Goal: Task Accomplishment & Management: Complete application form

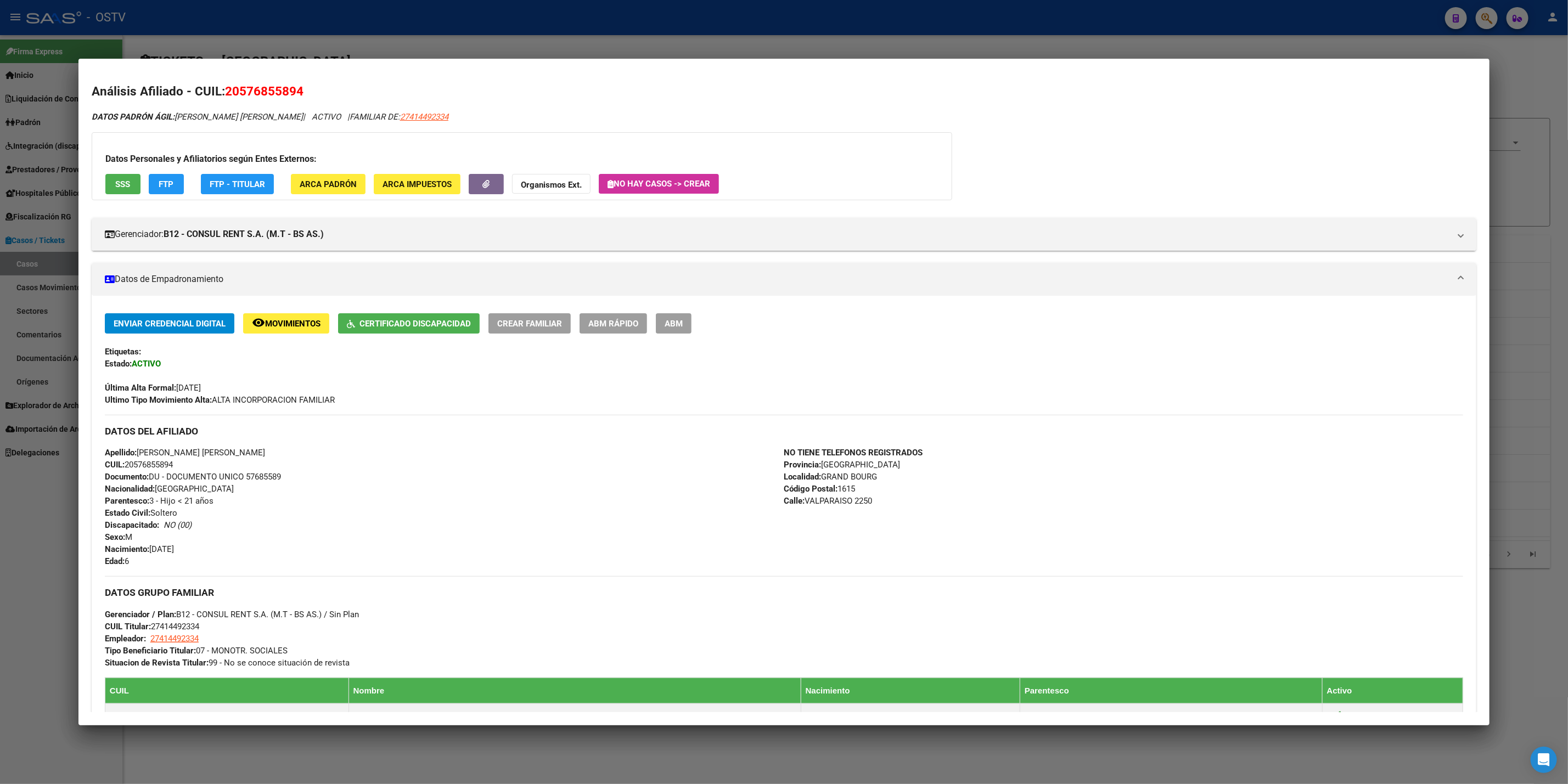
scroll to position [247, 0]
click at [0, 469] on div at bounding box center [784, 392] width 1568 height 784
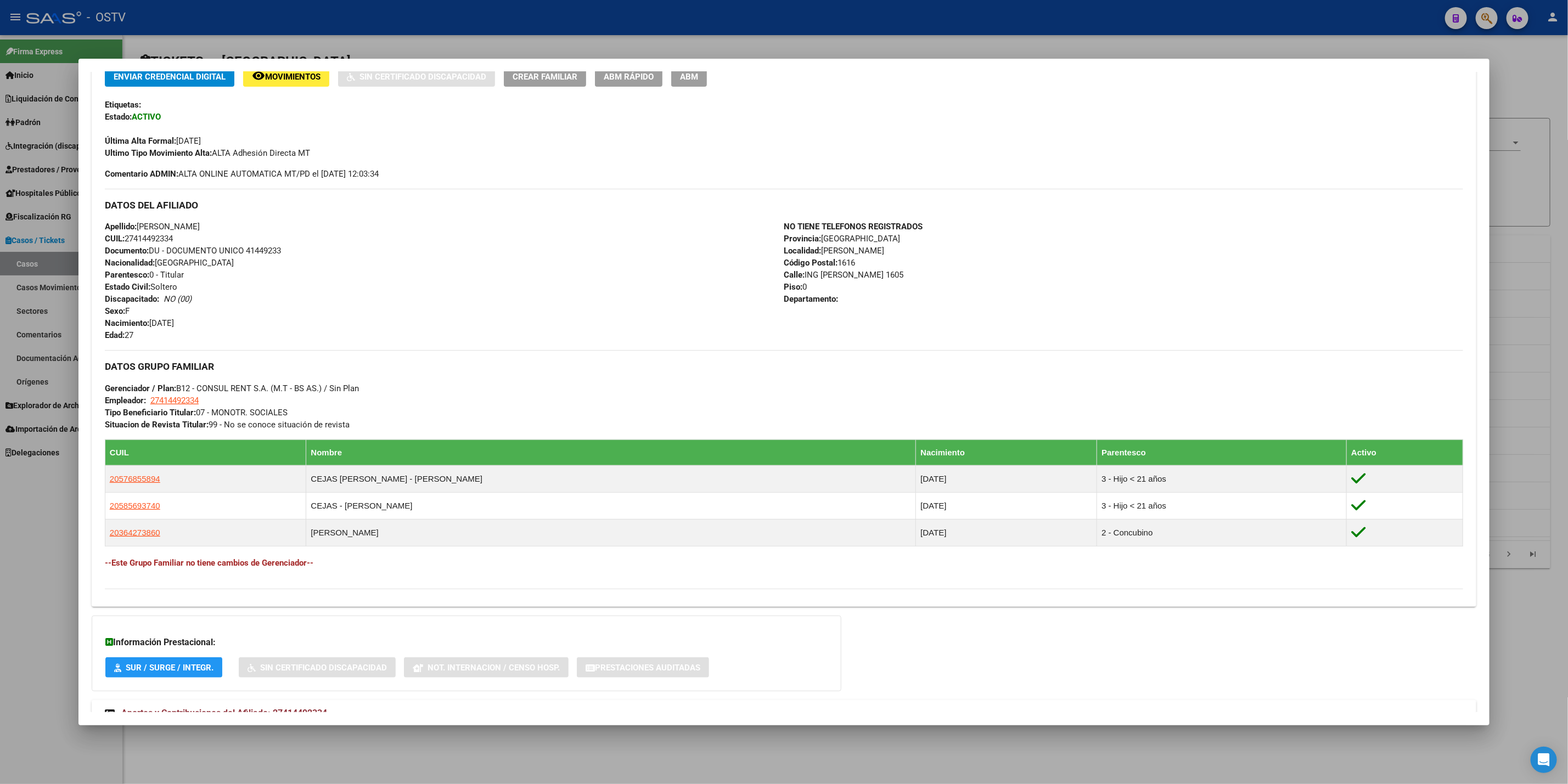
click at [17, 470] on div at bounding box center [784, 392] width 1568 height 784
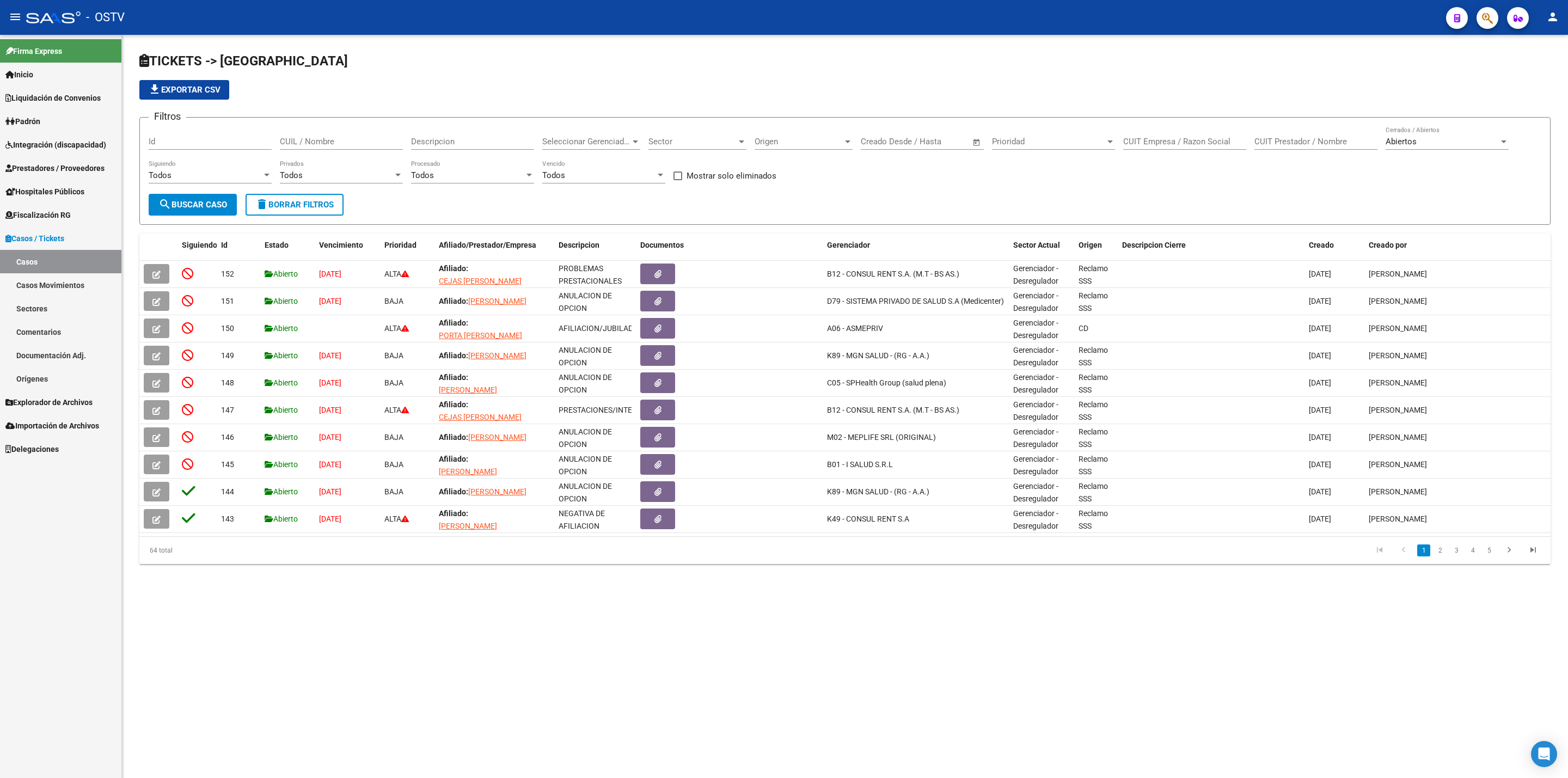
click at [76, 173] on span "Prestadores / Proveedores" at bounding box center [55, 167] width 99 height 12
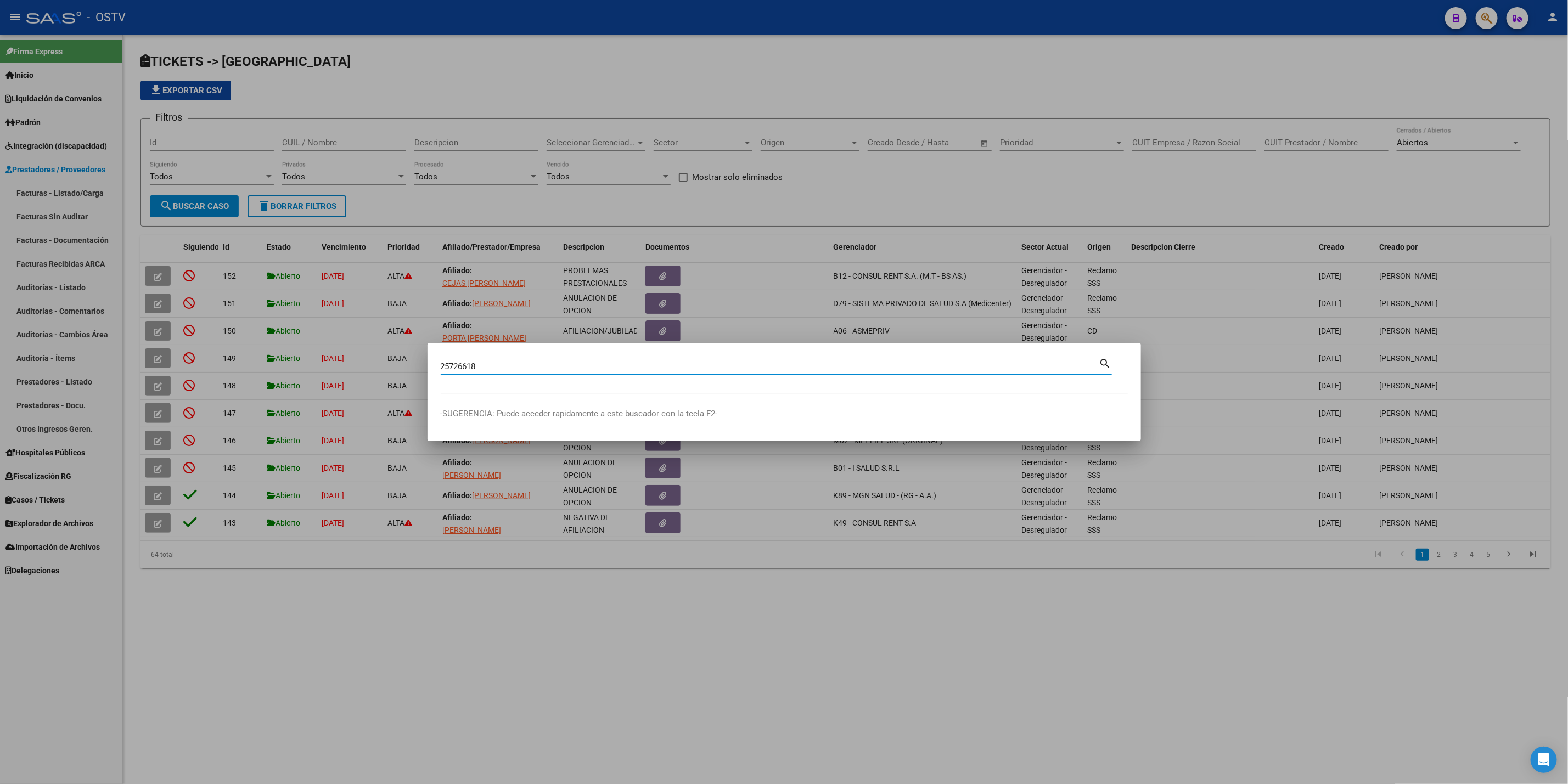
type input "25726618"
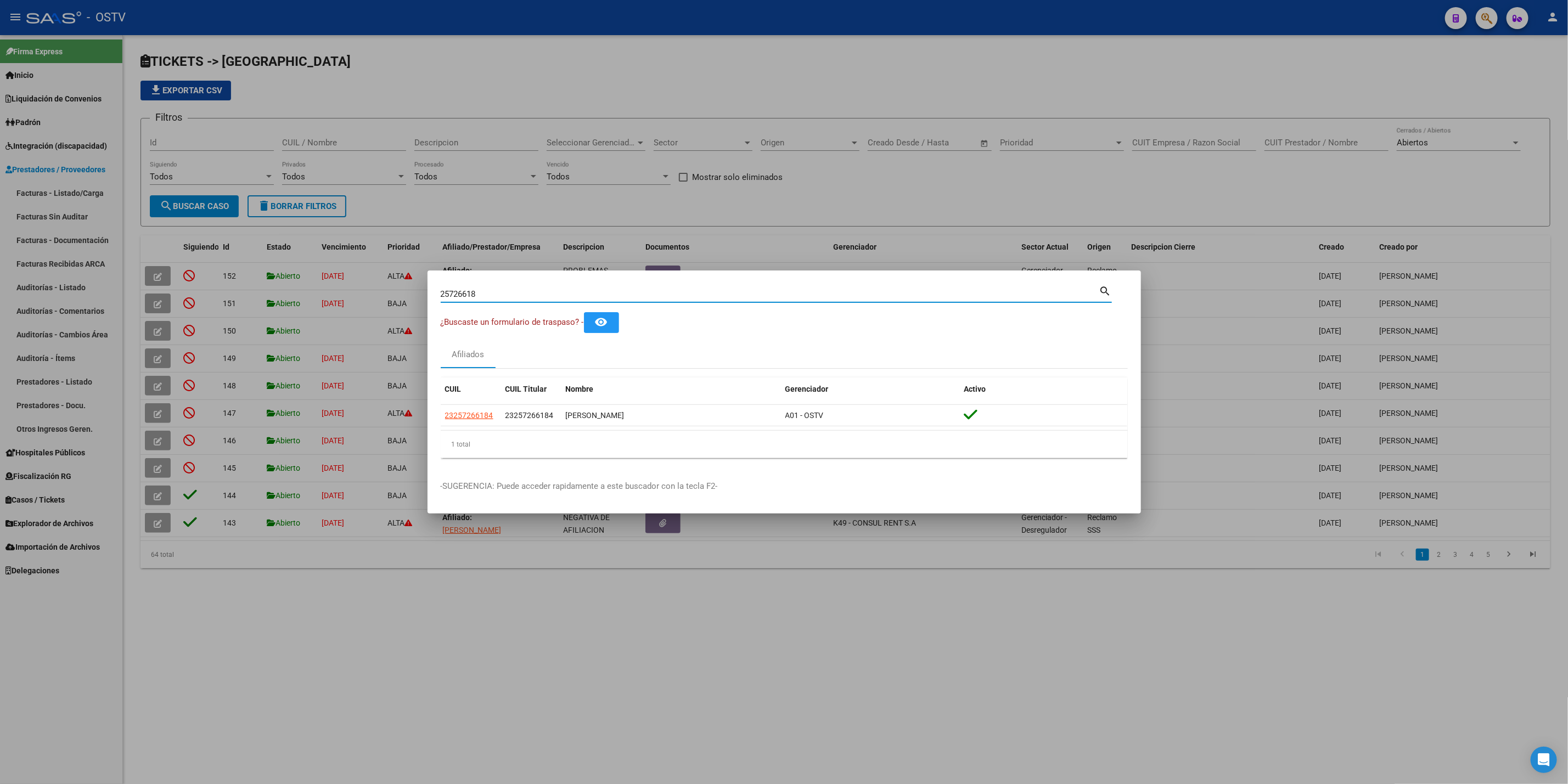
click at [195, 188] on div at bounding box center [784, 392] width 1568 height 784
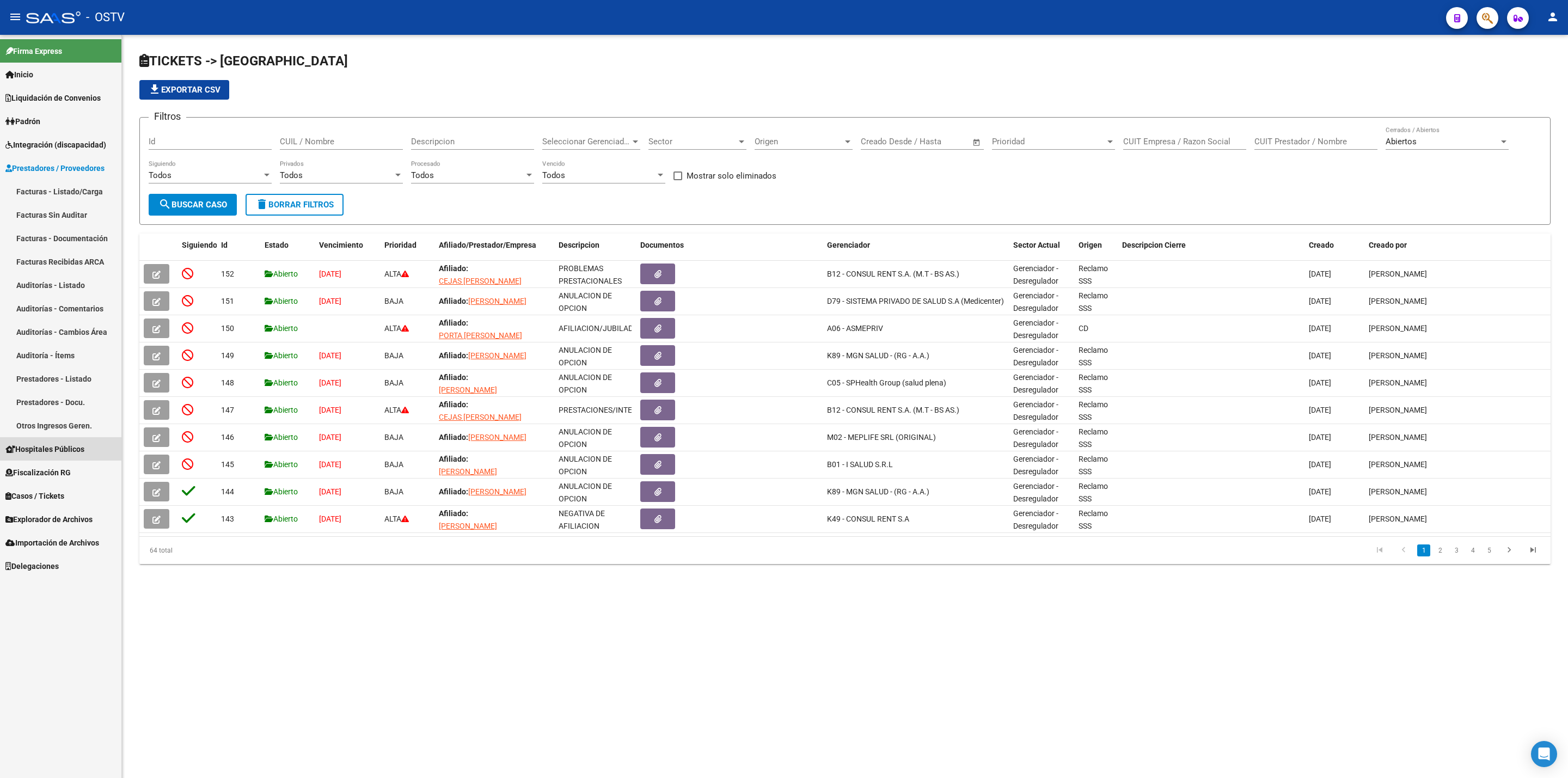
click at [47, 444] on span "Hospitales Públicos" at bounding box center [45, 449] width 79 height 12
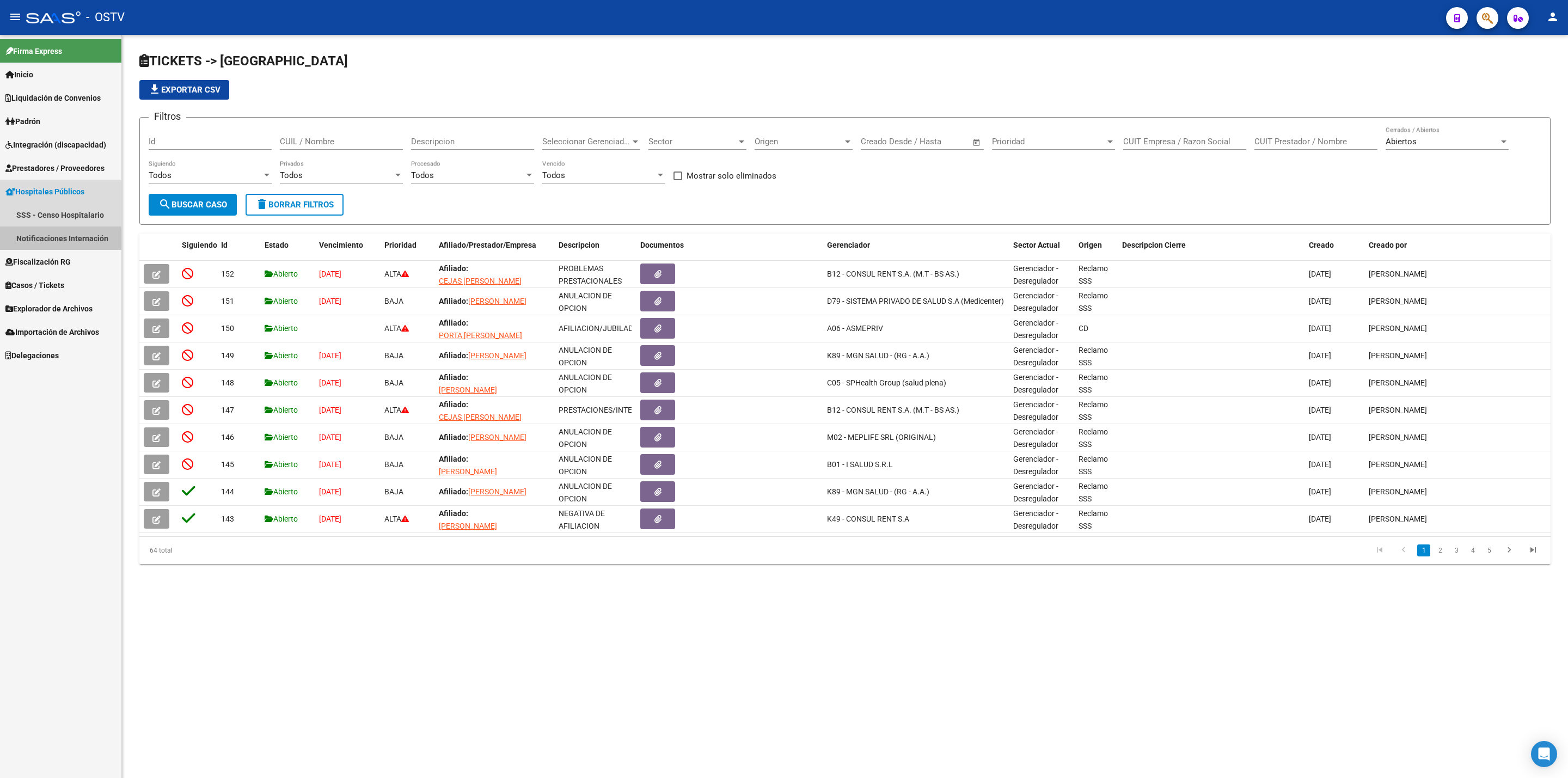
click at [37, 238] on link "Notificaciones Internación" at bounding box center [60, 238] width 121 height 24
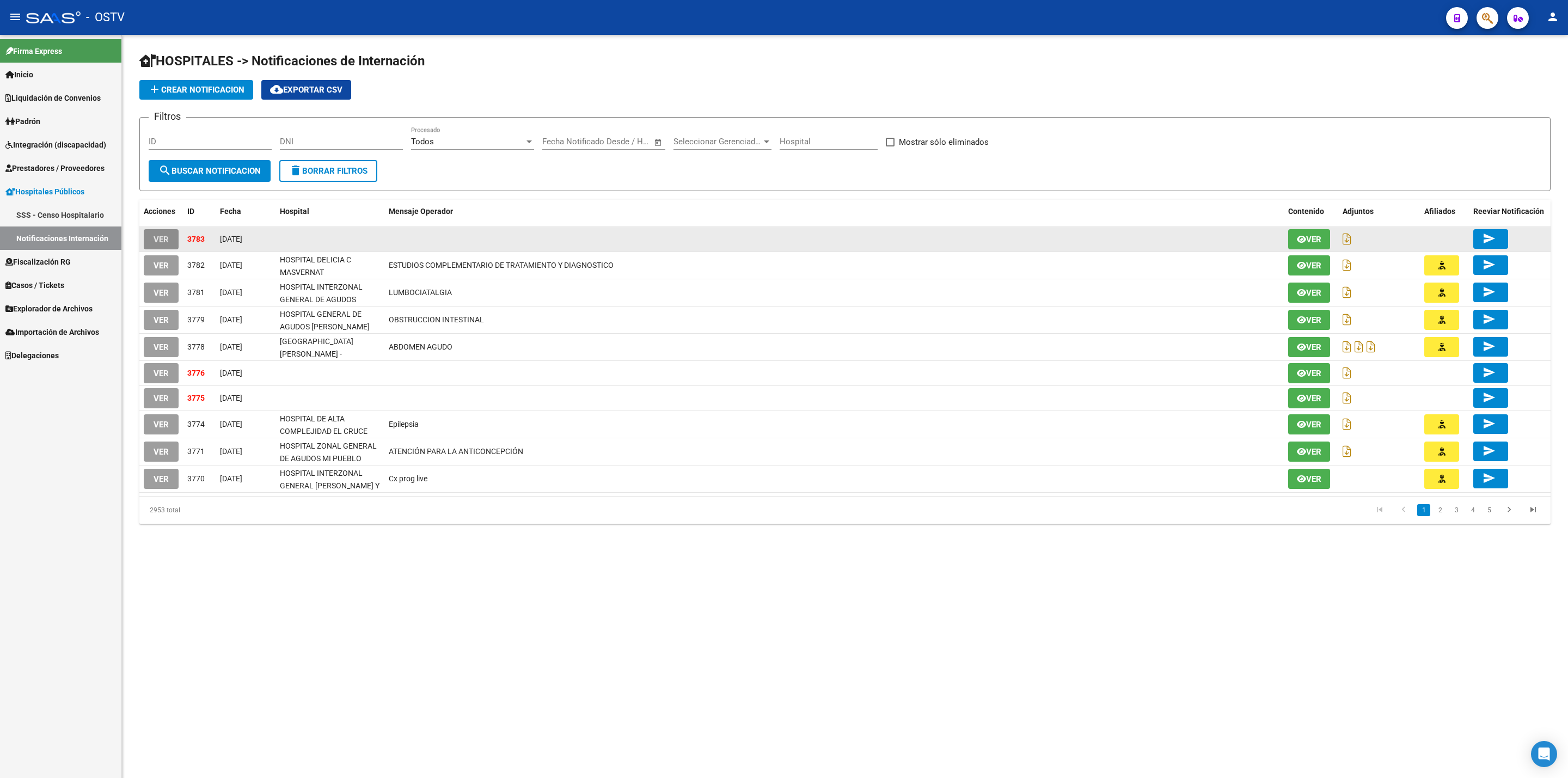
drag, startPoint x: 162, startPoint y: 235, endPoint x: 867, endPoint y: 294, distance: 707.5
click at [162, 235] on span "VER" at bounding box center [161, 239] width 15 height 10
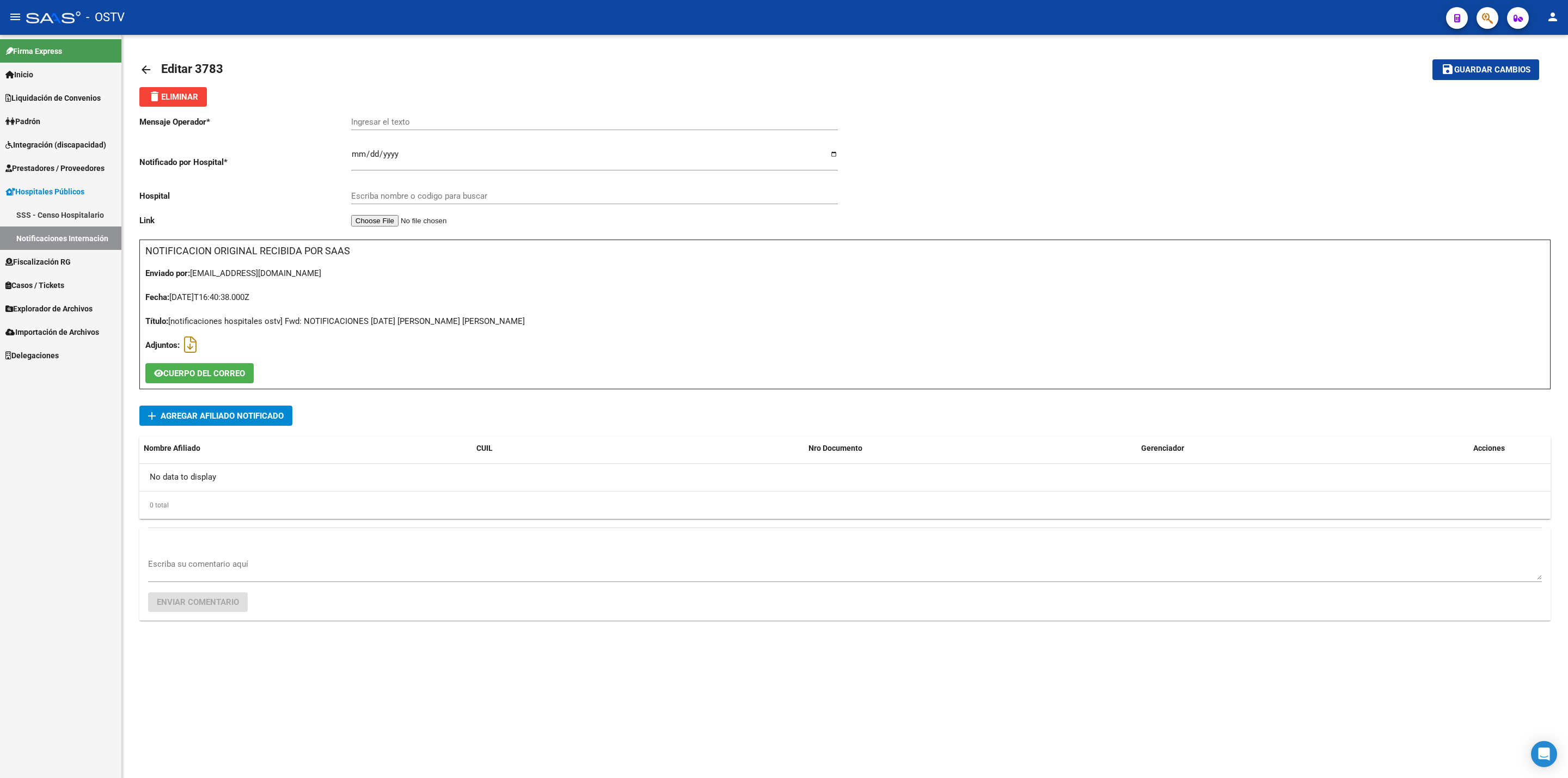
click at [141, 72] on mat-icon "arrow_back" at bounding box center [146, 69] width 13 height 13
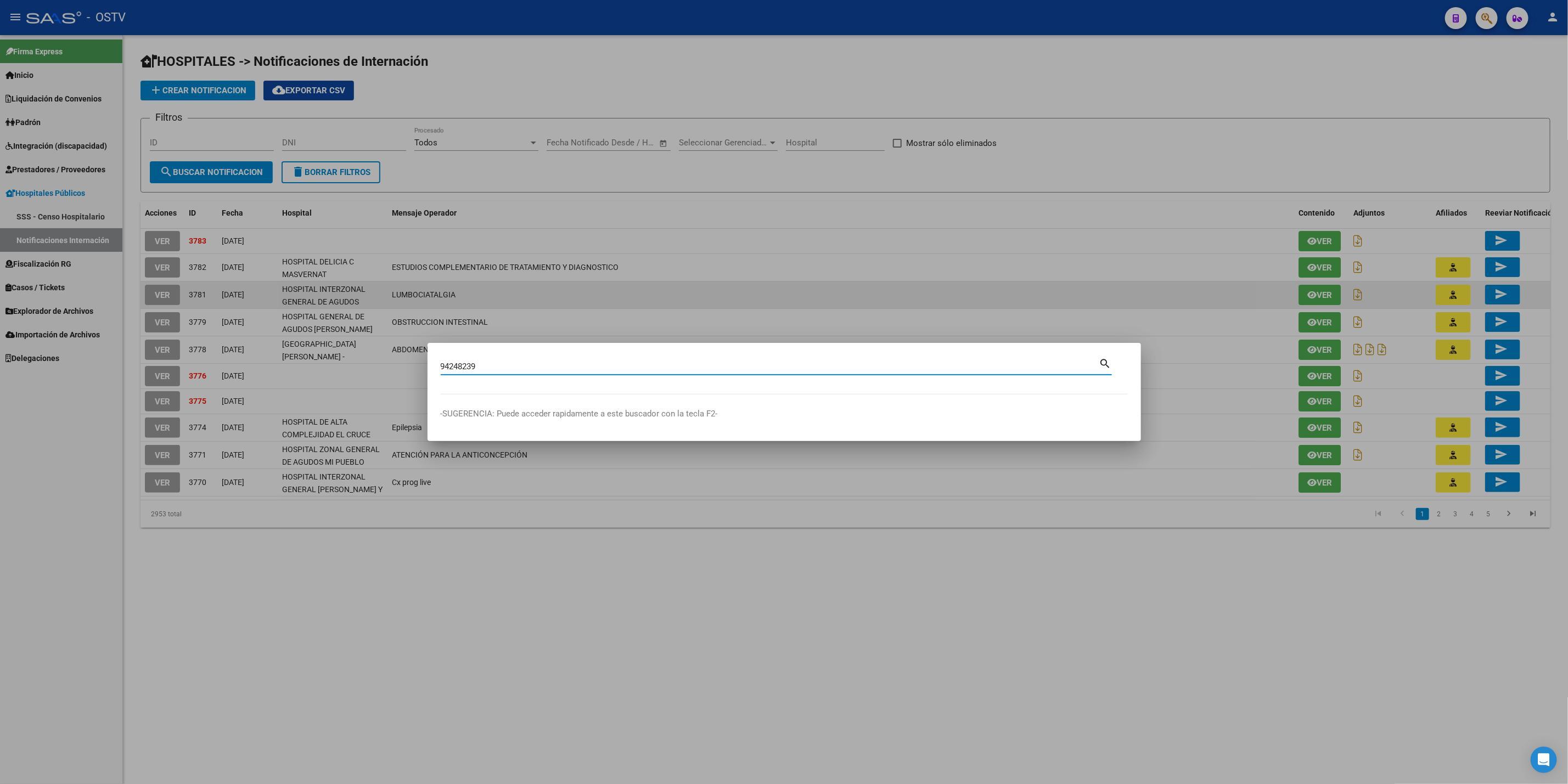
type input "94248239"
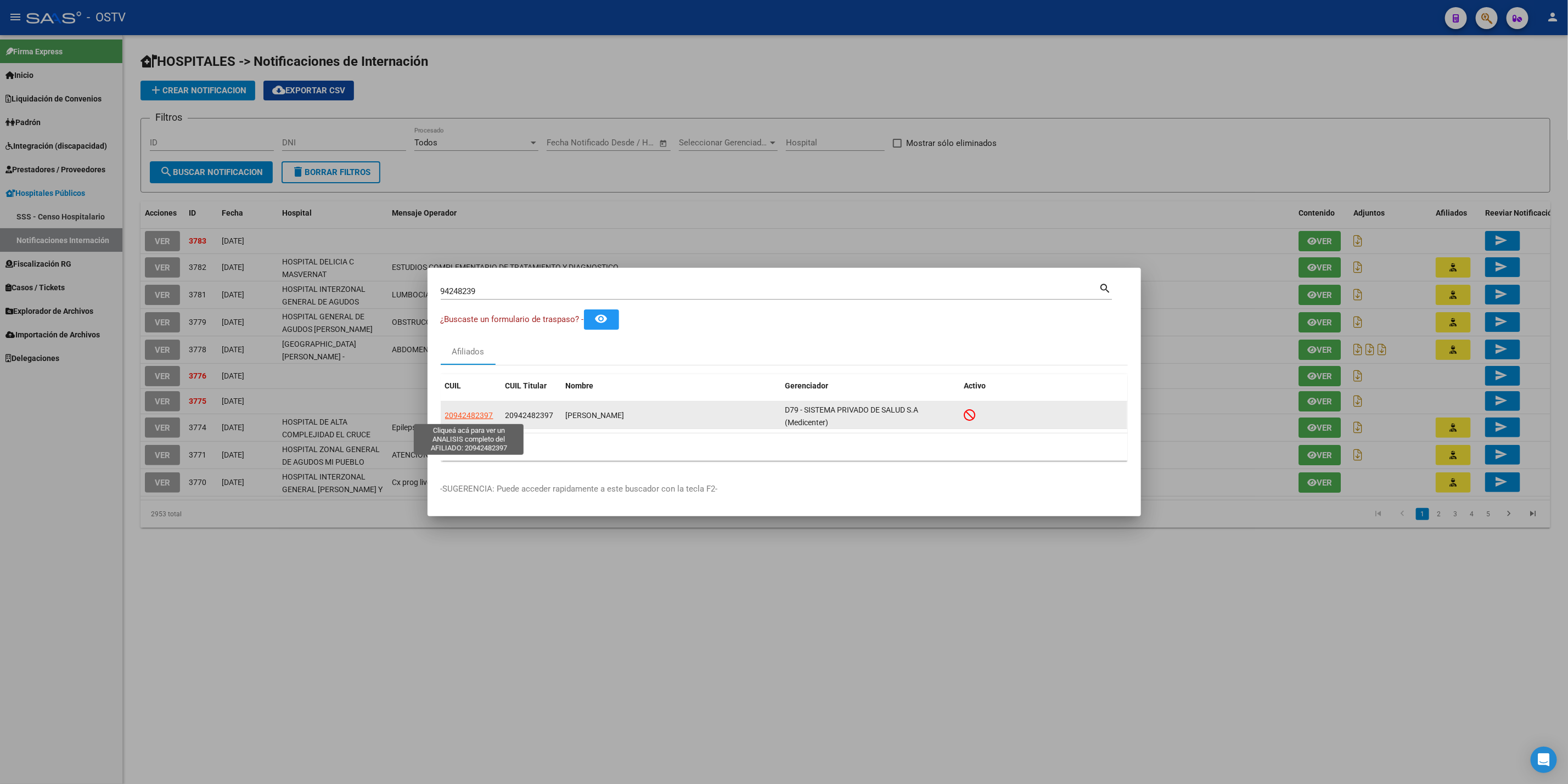
click at [486, 413] on span "20942482397" at bounding box center [469, 415] width 49 height 9
type textarea "20942482397"
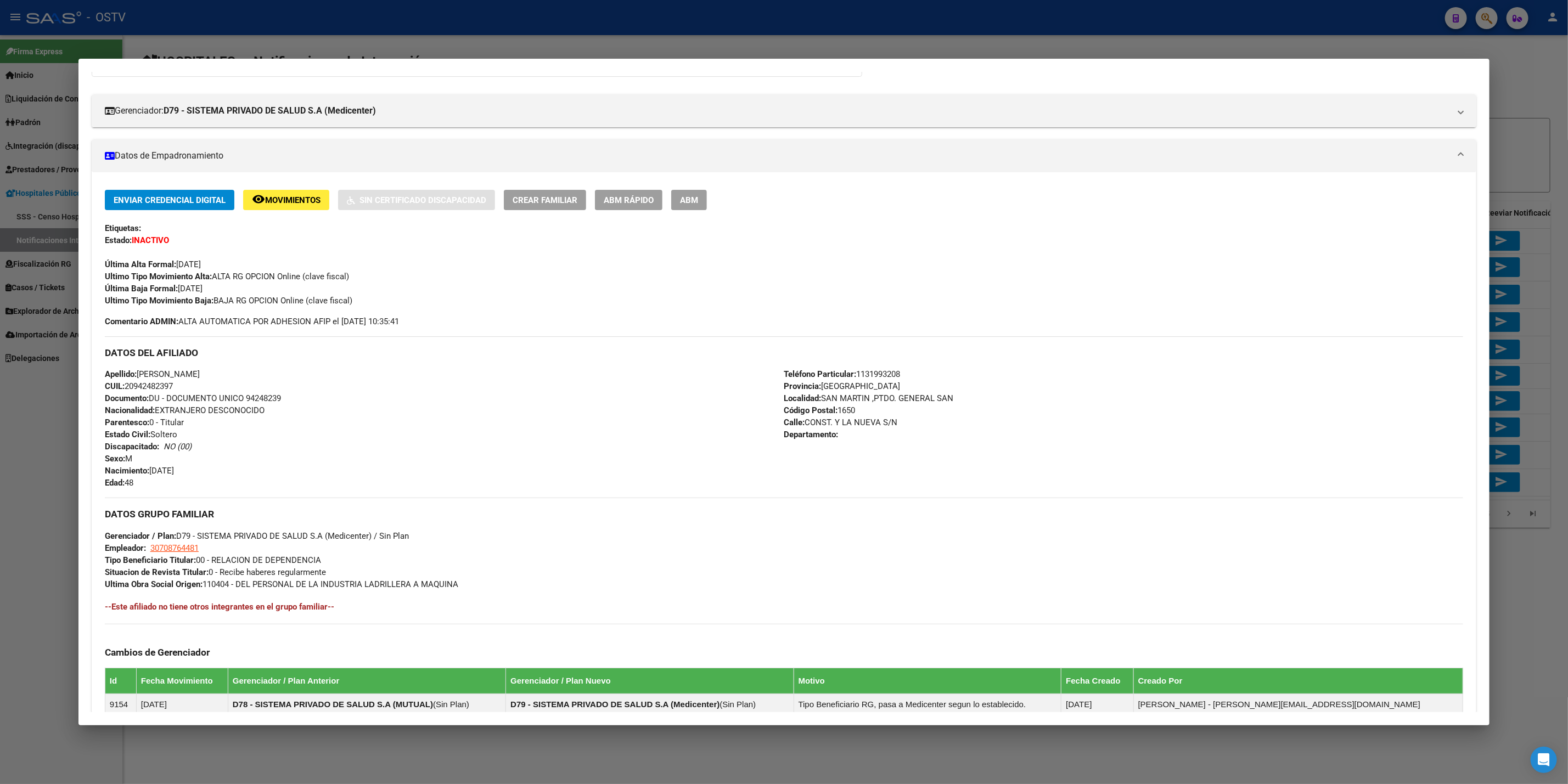
scroll to position [300, 0]
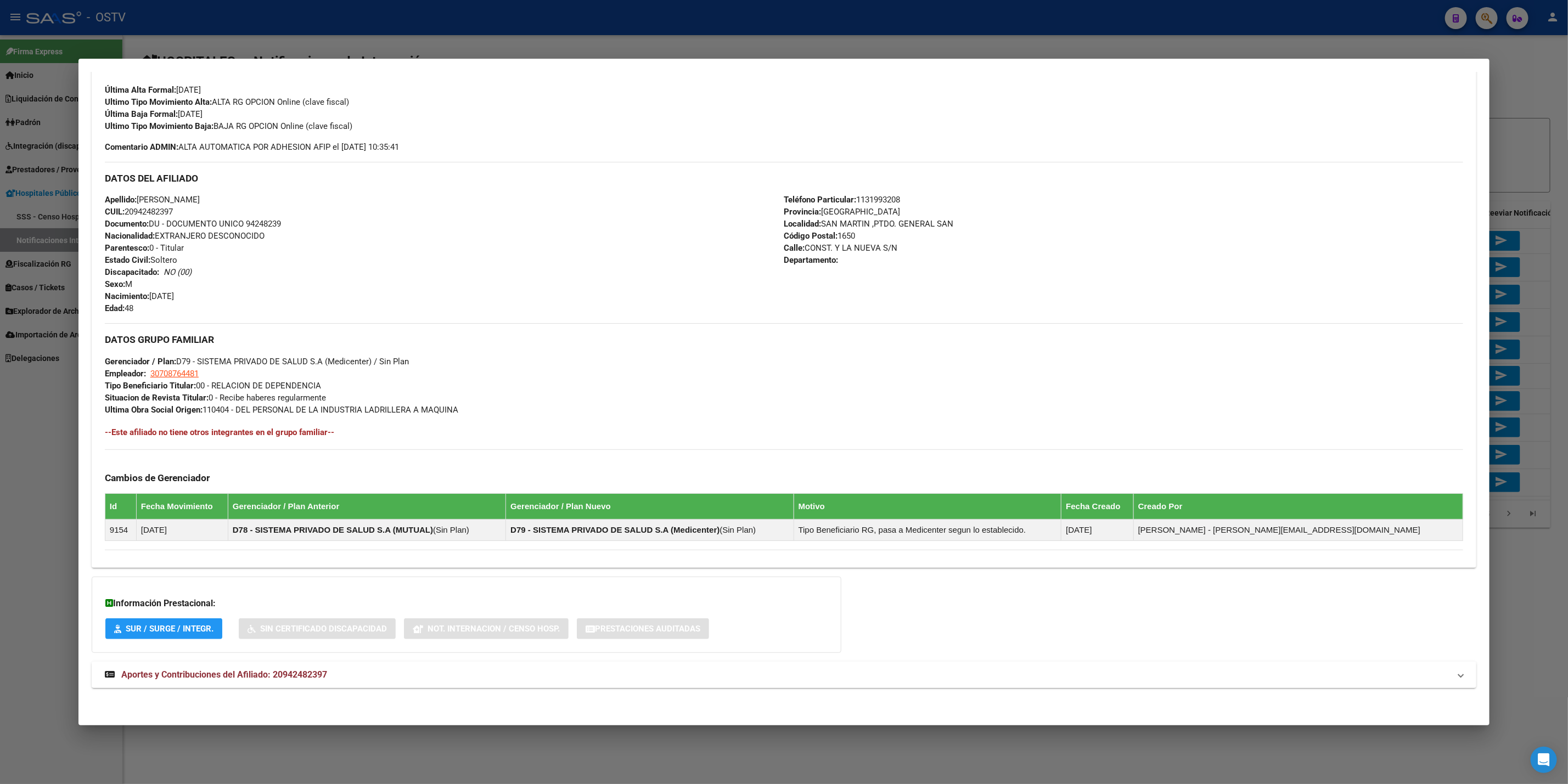
click at [422, 663] on mat-expansion-panel-header "Aportes y Contribuciones del Afiliado: 20942482397" at bounding box center [784, 674] width 1385 height 27
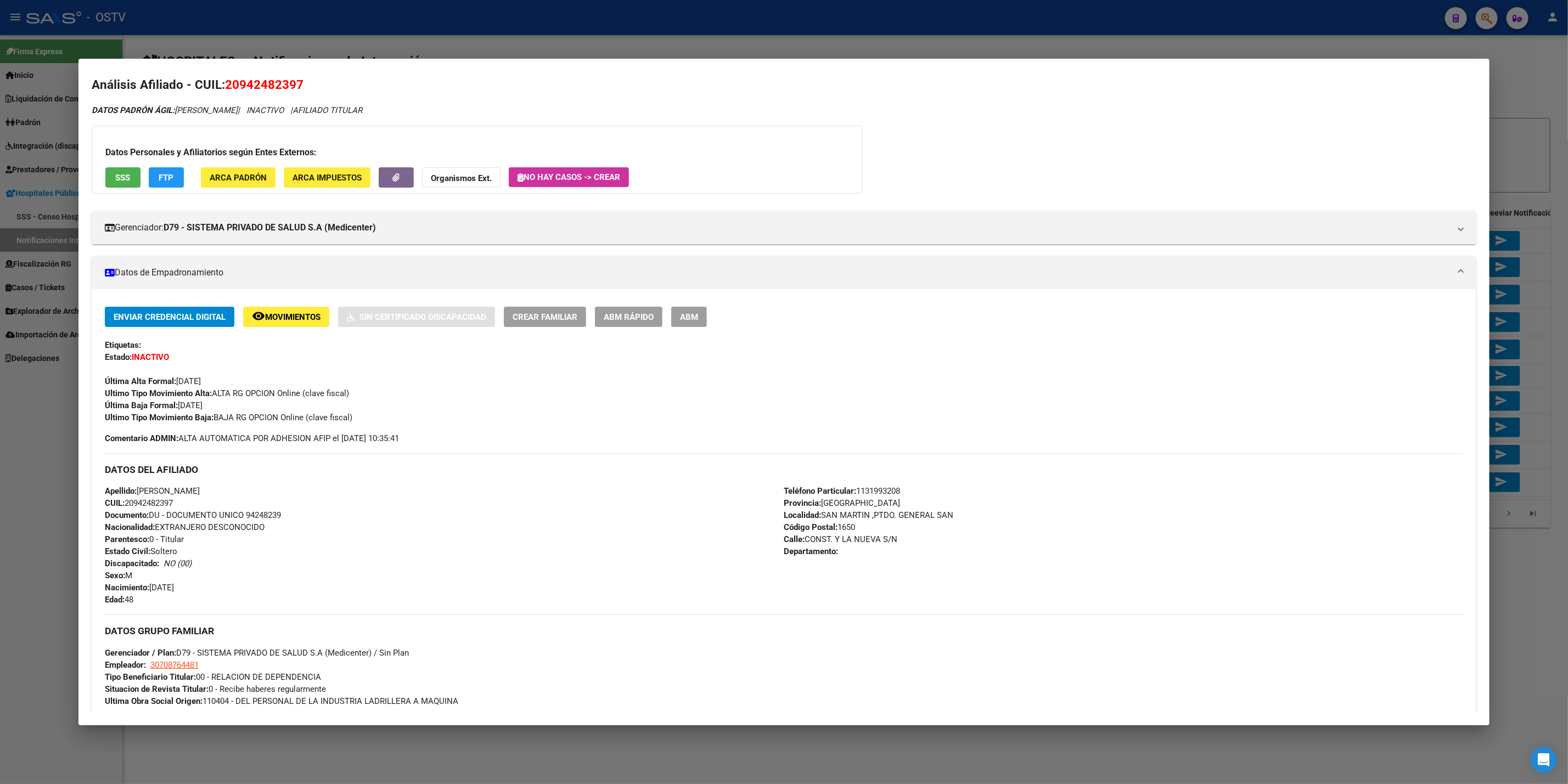
scroll to position [0, 0]
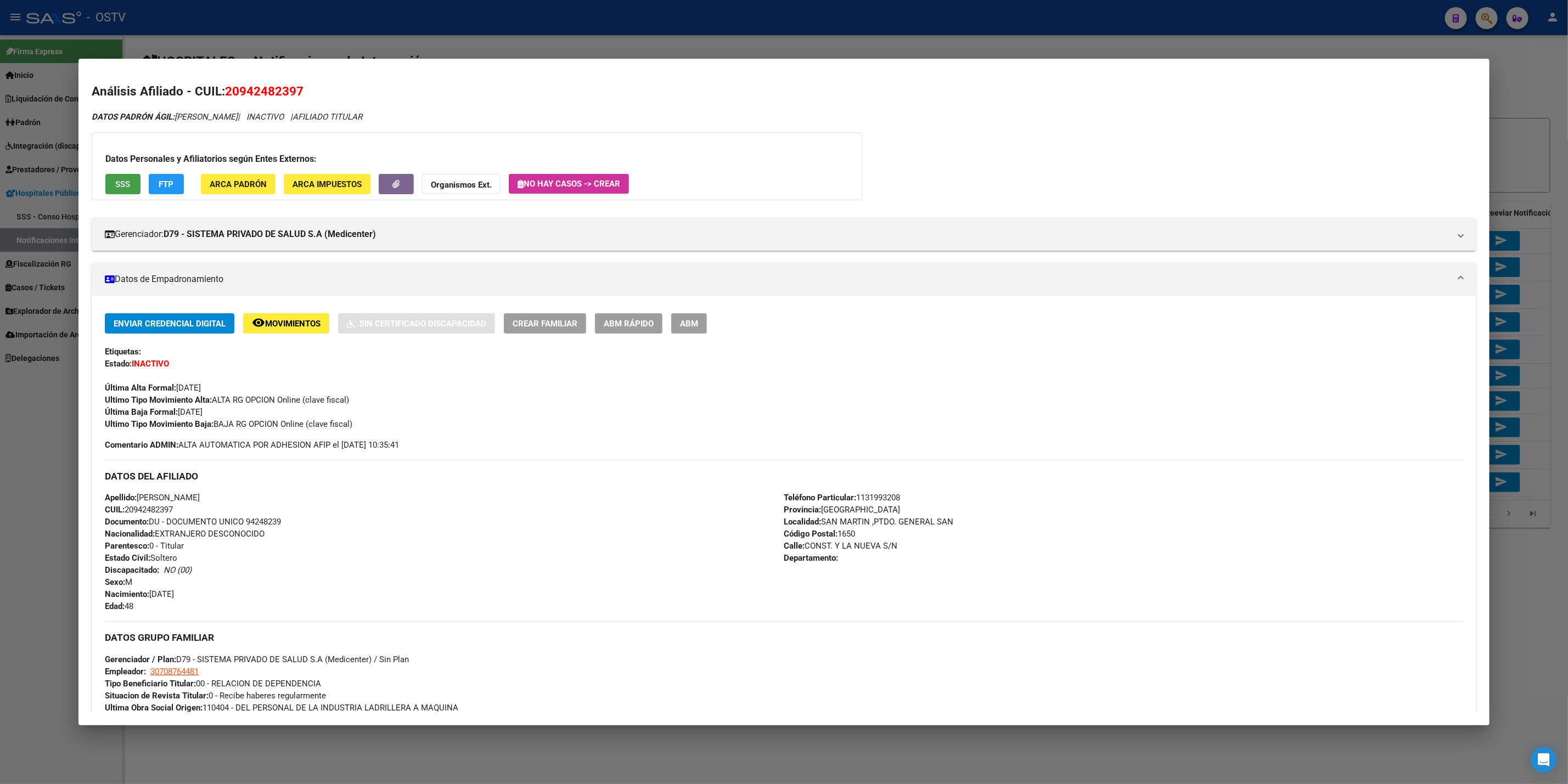
click at [122, 175] on button "SSS" at bounding box center [123, 184] width 35 height 20
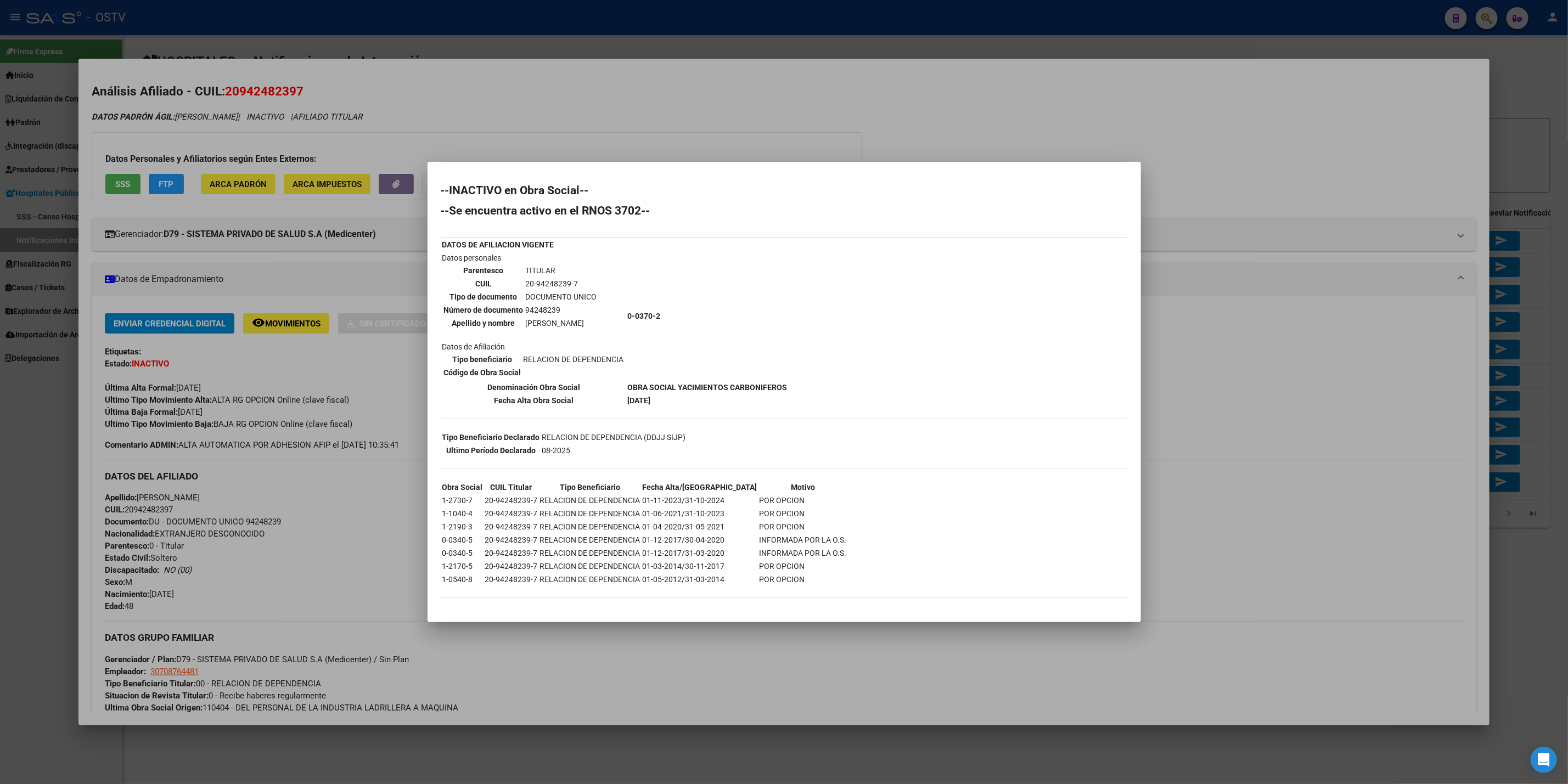
click at [269, 571] on div at bounding box center [784, 392] width 1568 height 784
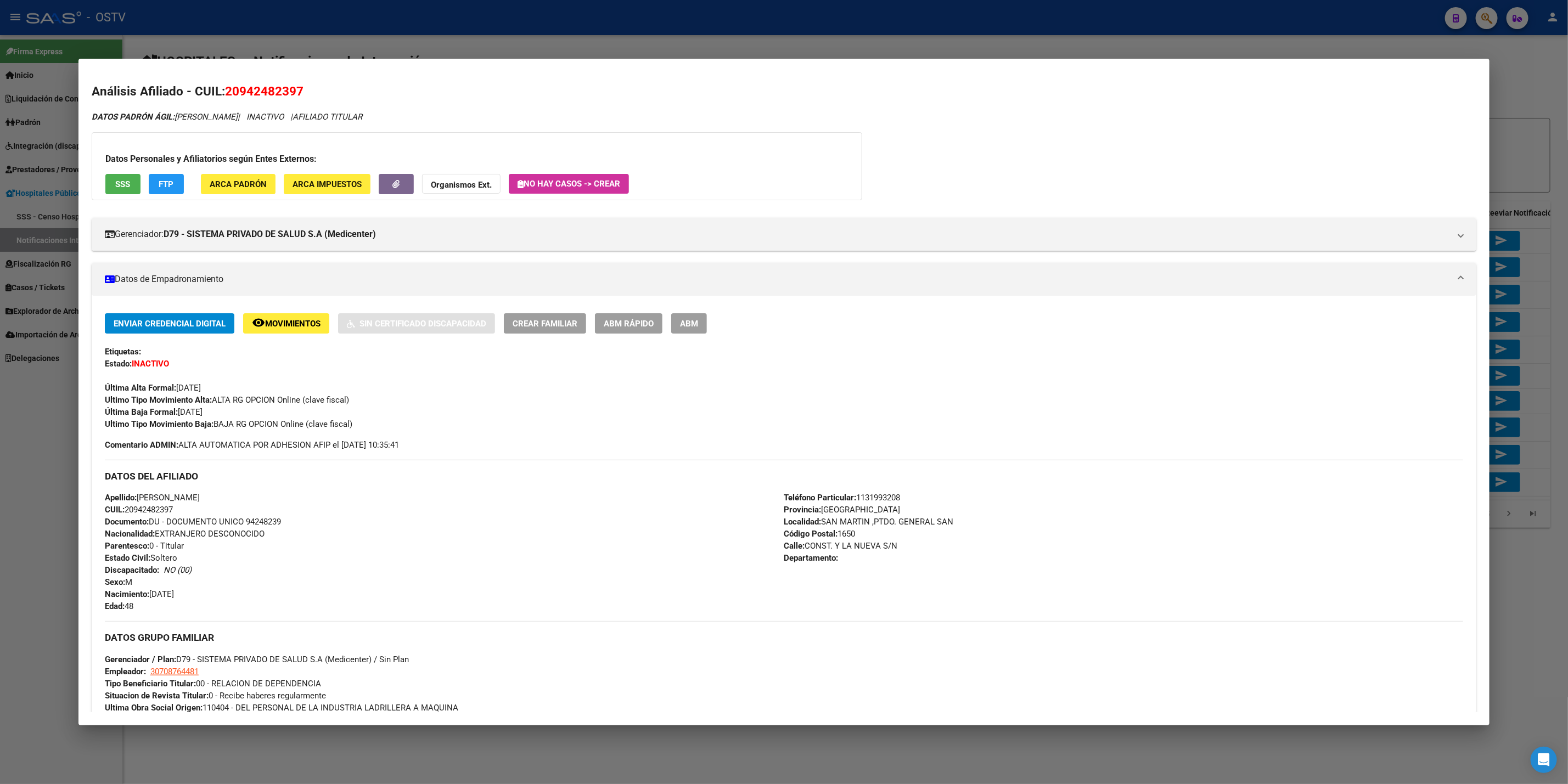
click at [117, 180] on span "SSS" at bounding box center [123, 184] width 15 height 10
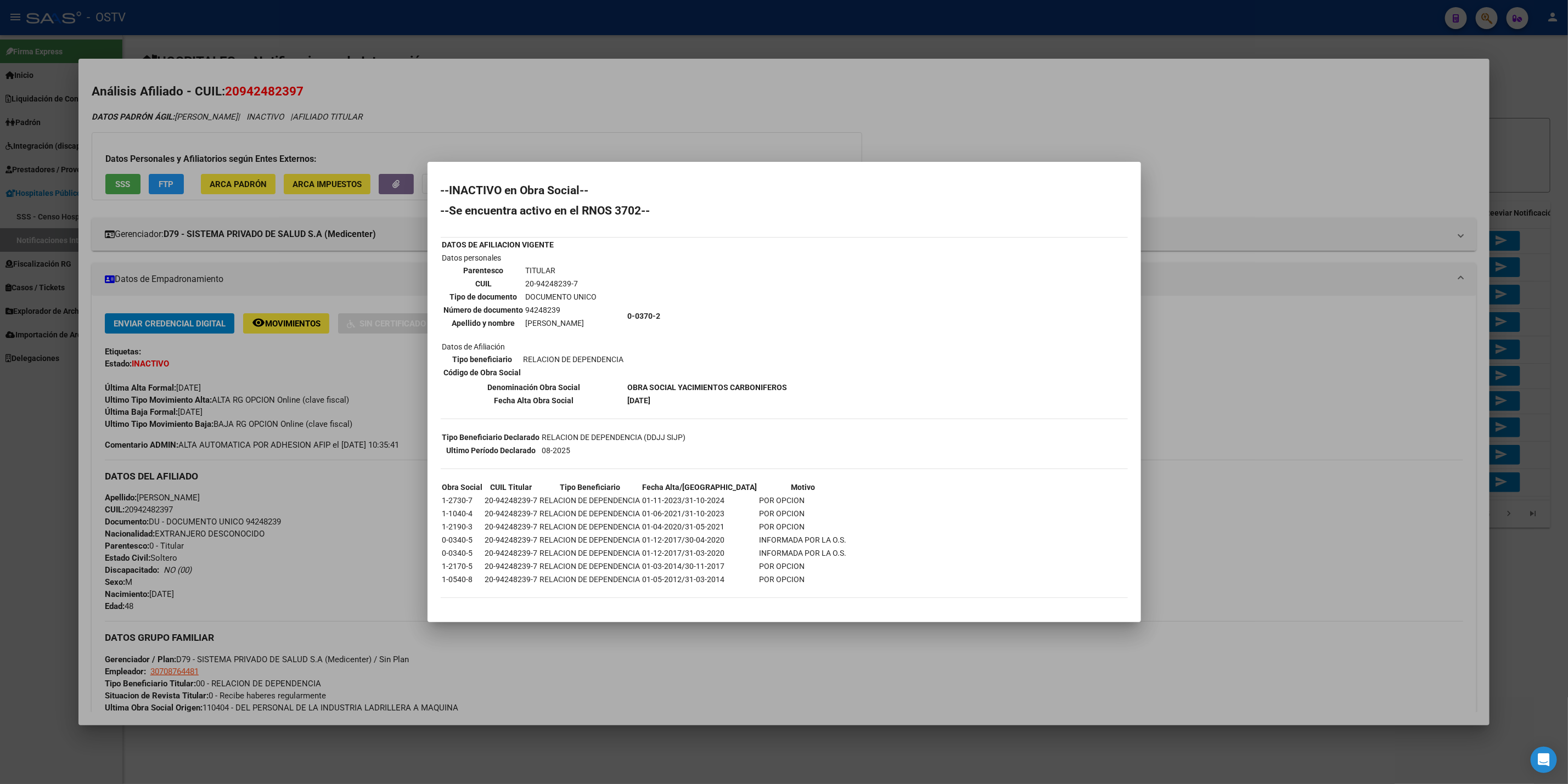
click at [1318, 346] on div at bounding box center [784, 392] width 1568 height 784
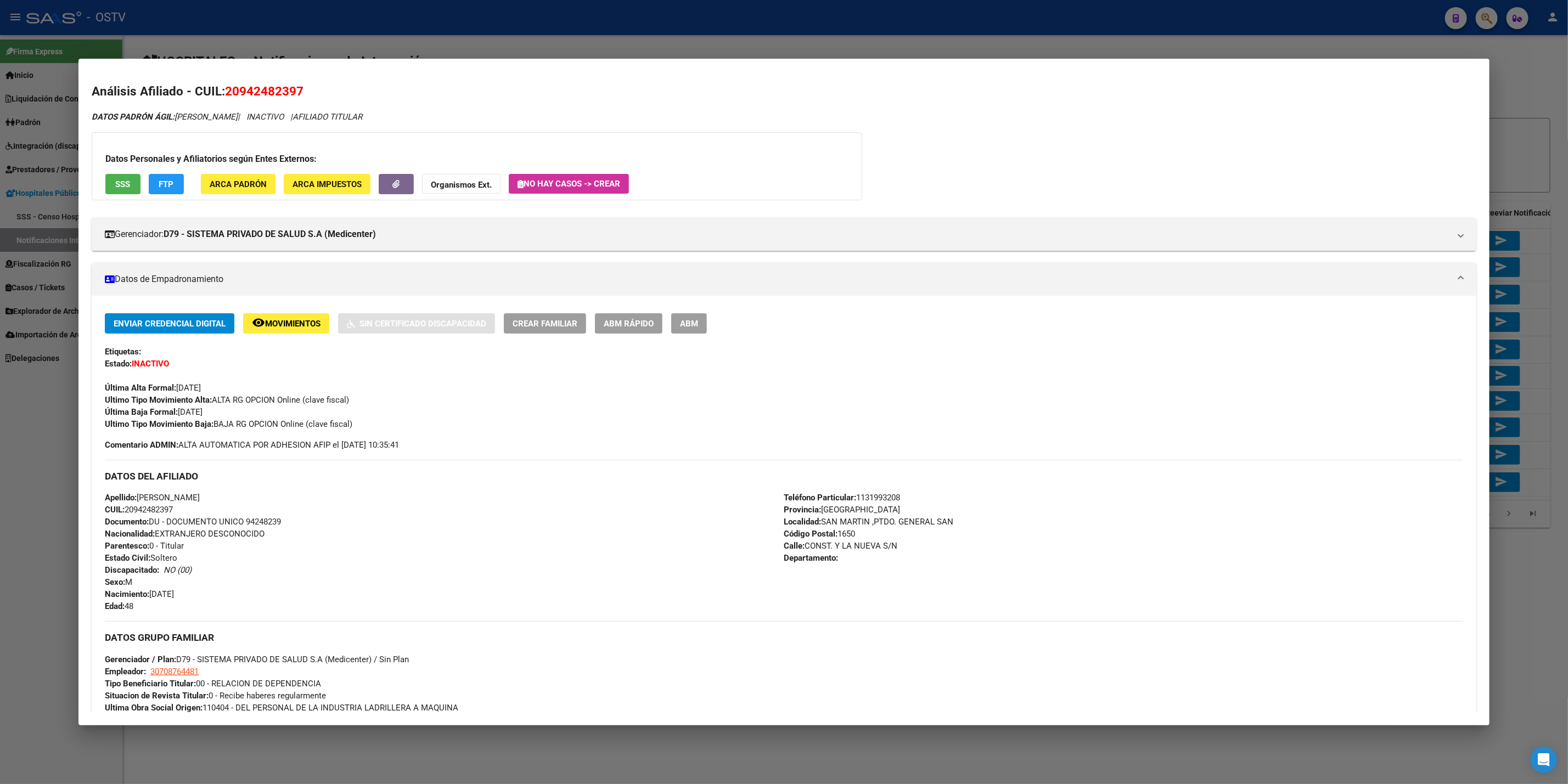
click at [420, 28] on div at bounding box center [784, 392] width 1568 height 784
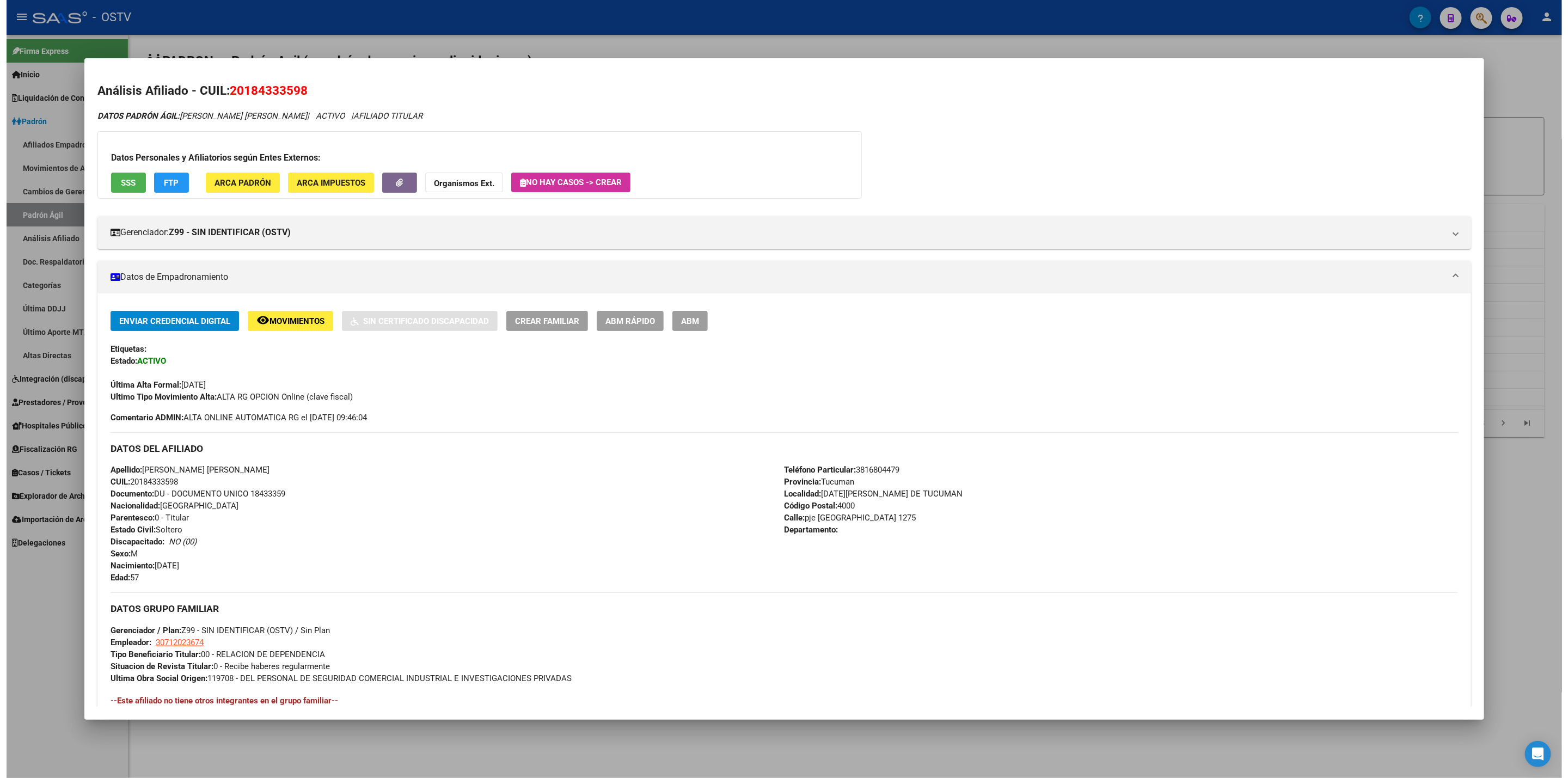
scroll to position [184, 0]
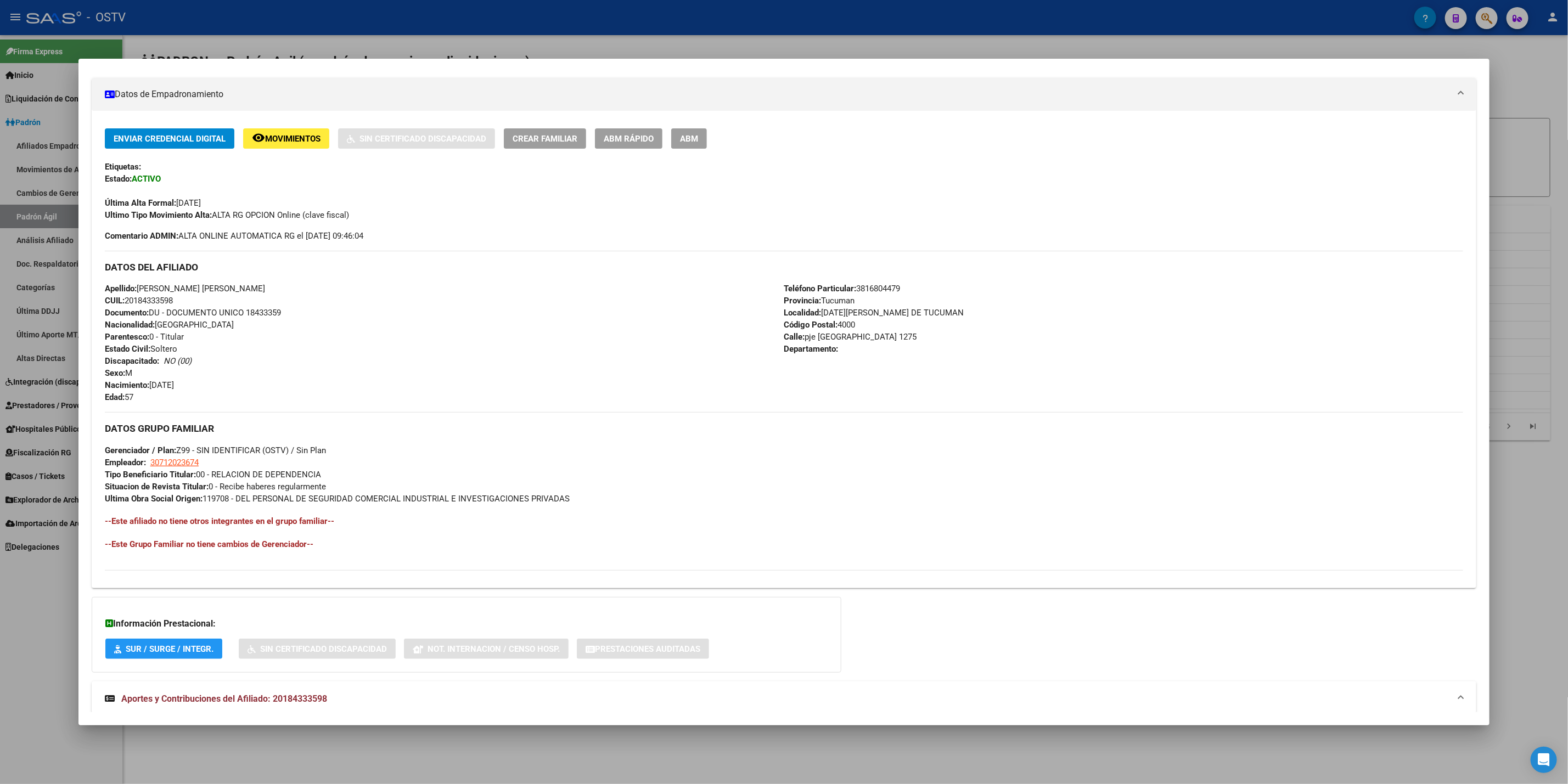
click at [595, 5] on div at bounding box center [784, 392] width 1568 height 784
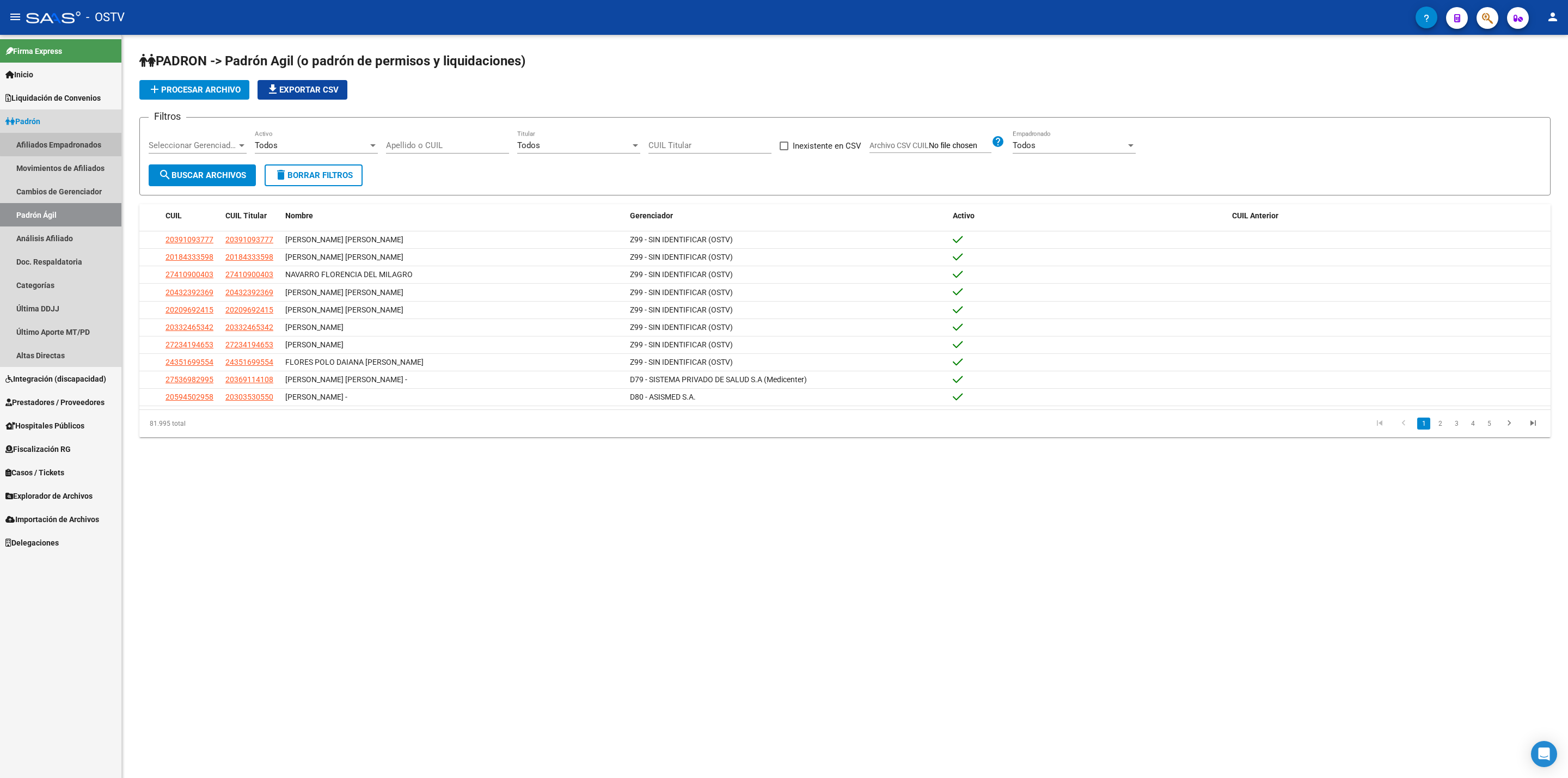
click at [101, 141] on link "Afiliados Empadronados" at bounding box center [60, 145] width 121 height 24
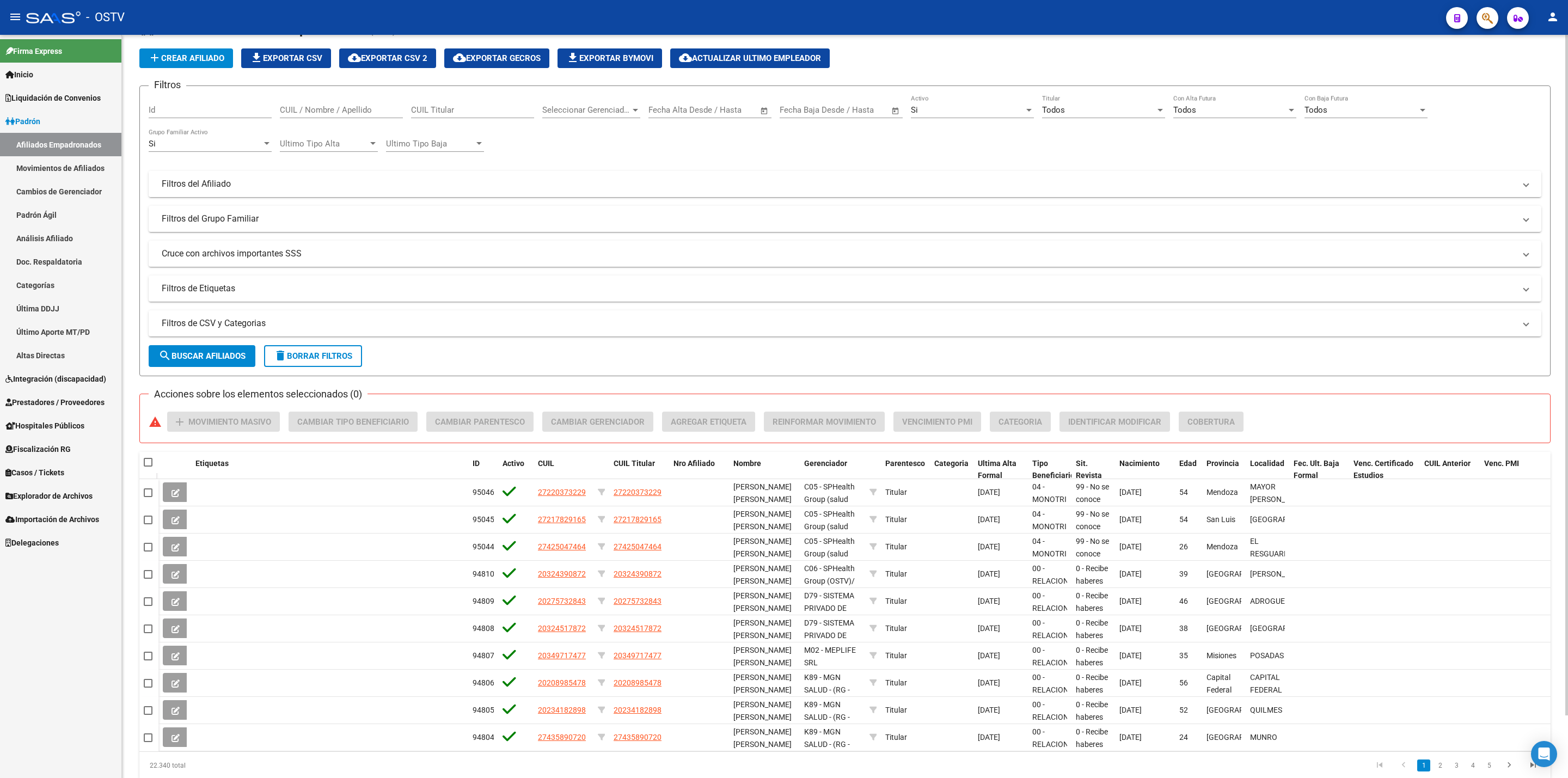
scroll to position [67, 0]
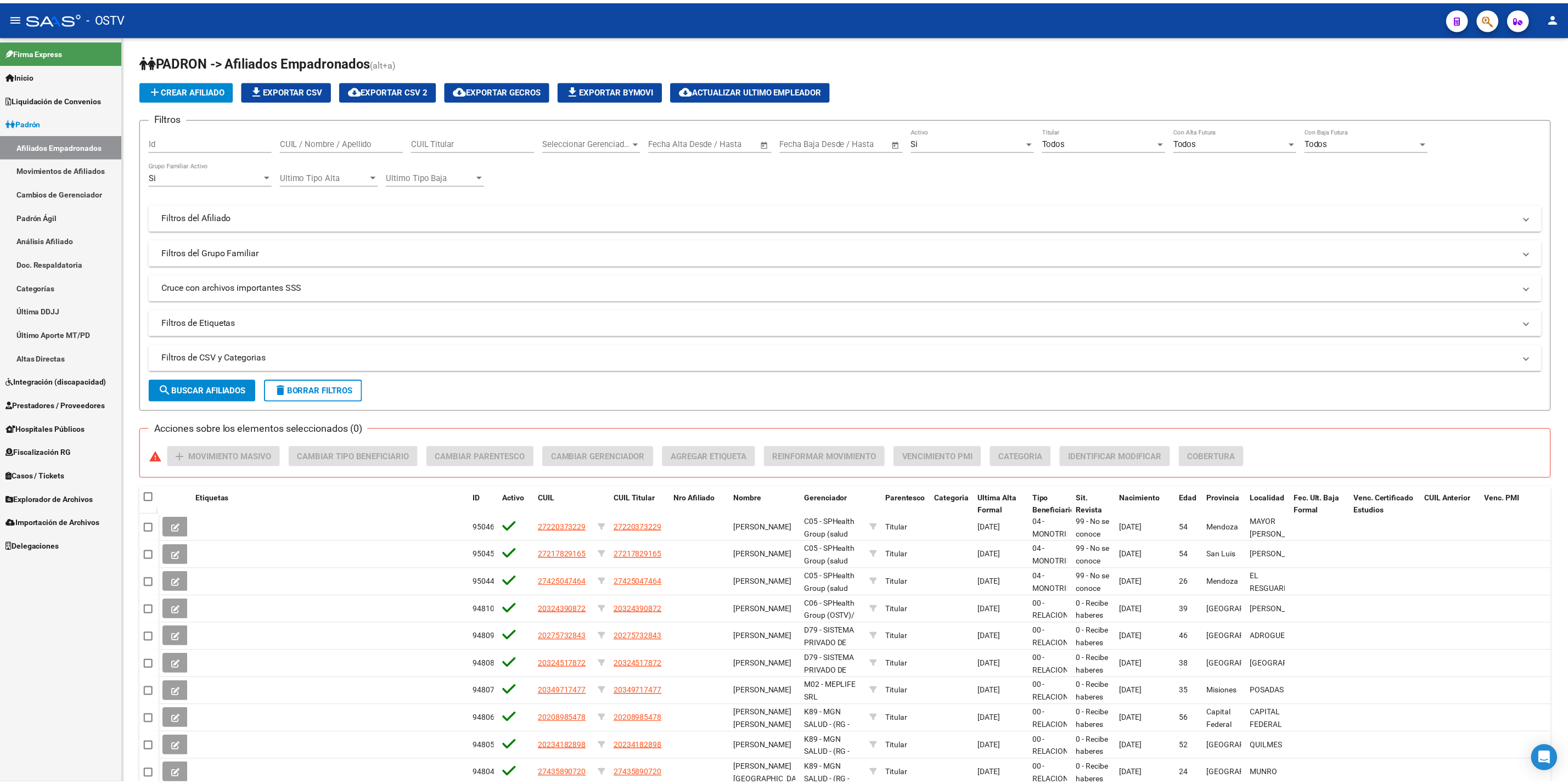
scroll to position [68, 0]
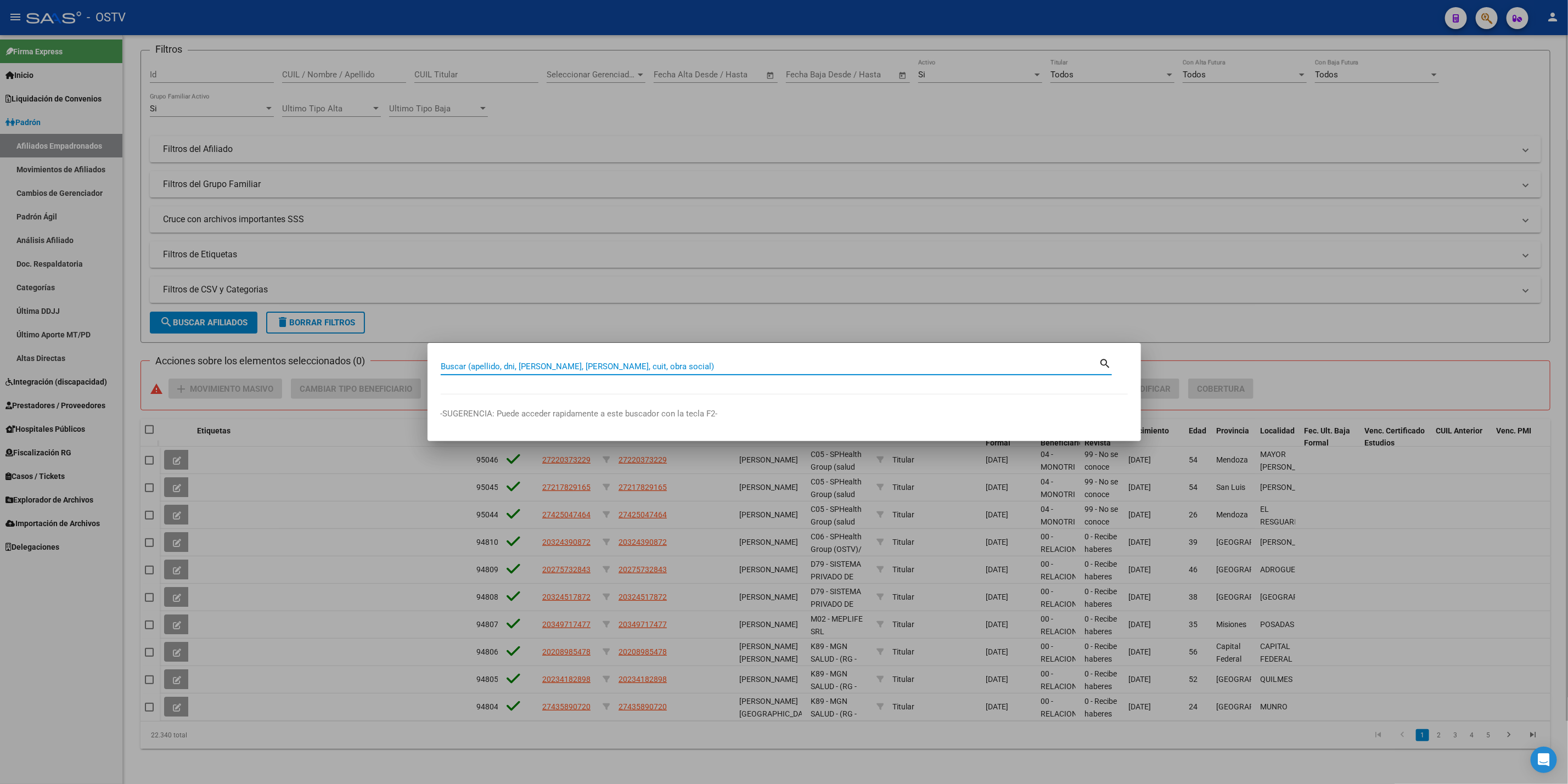
paste input "49805773"
type input "49805773"
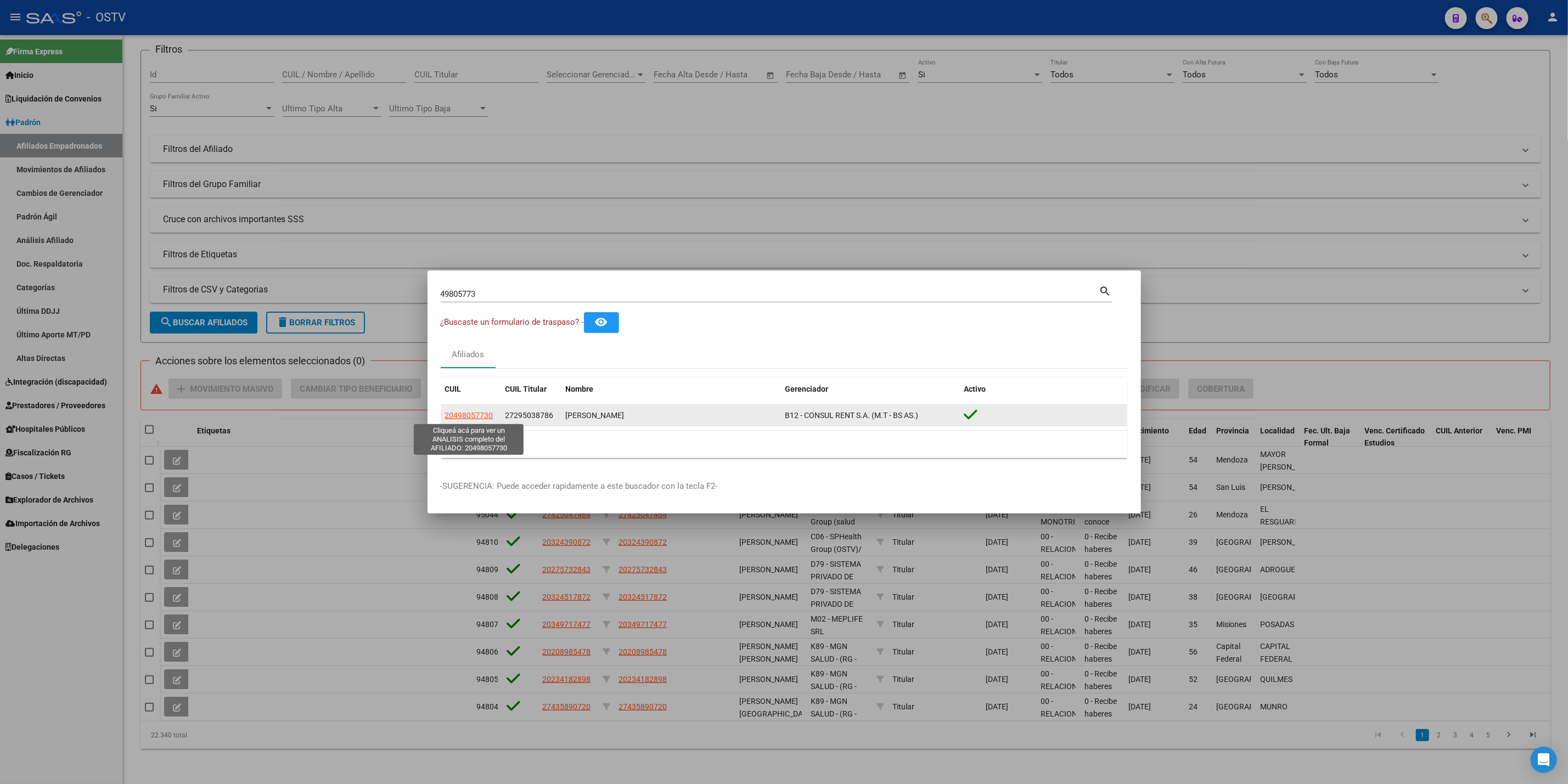
click at [479, 414] on span "20498057730" at bounding box center [469, 415] width 49 height 9
type textarea "20498057730"
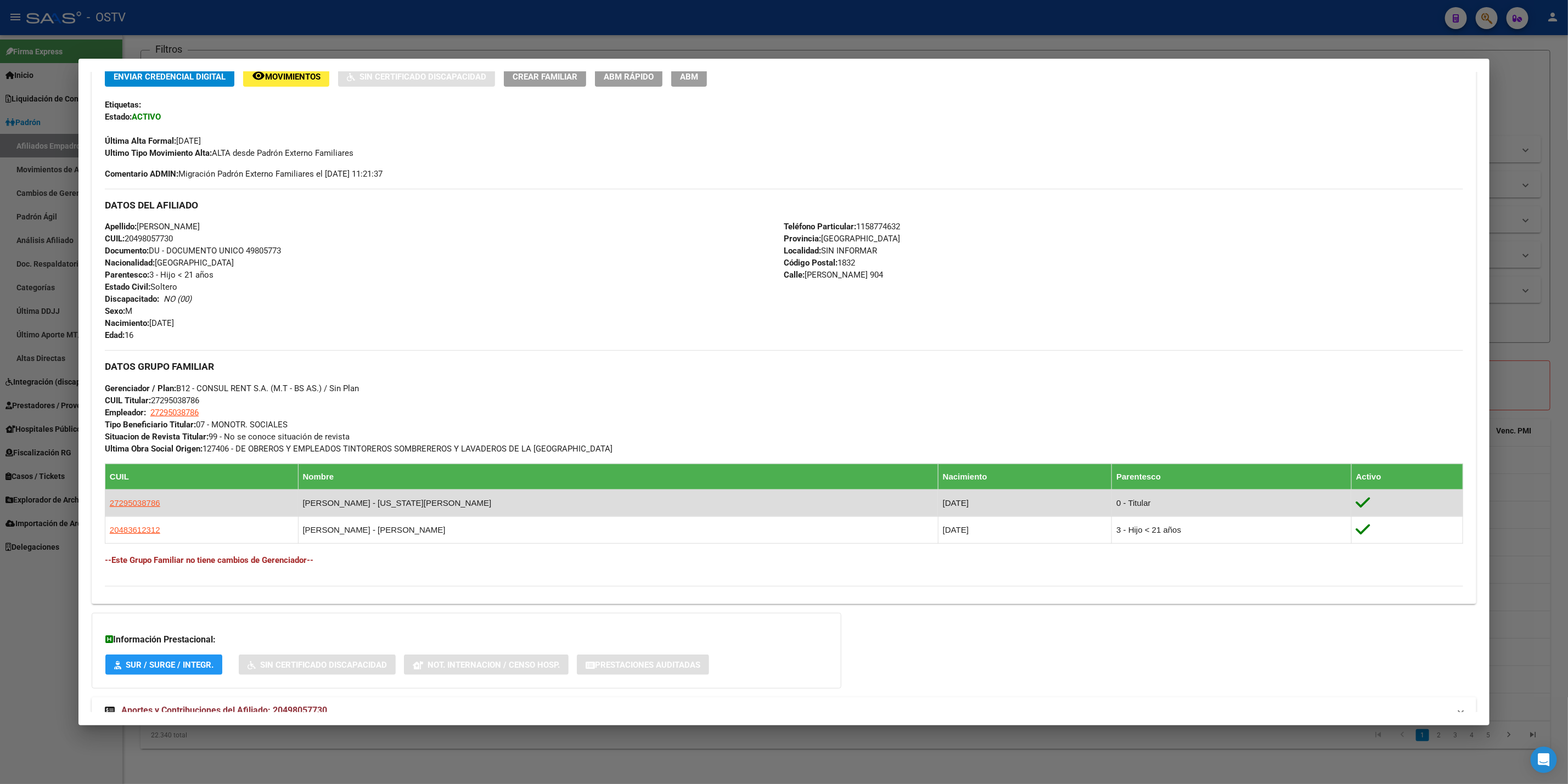
scroll to position [312, 0]
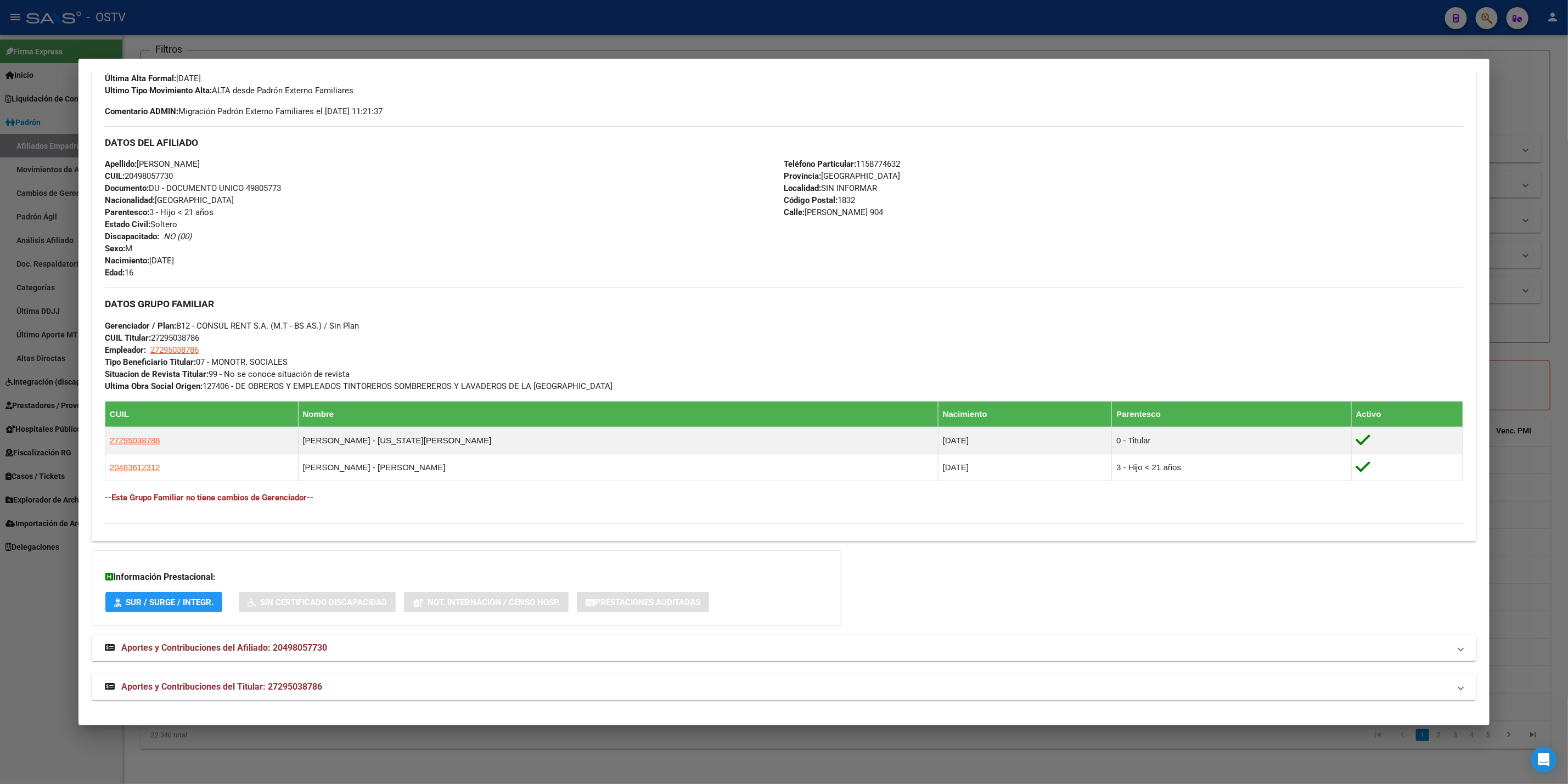
click at [498, 679] on mat-expansion-panel-header "Aportes y Contribuciones del Titular: 27295038786" at bounding box center [784, 687] width 1385 height 27
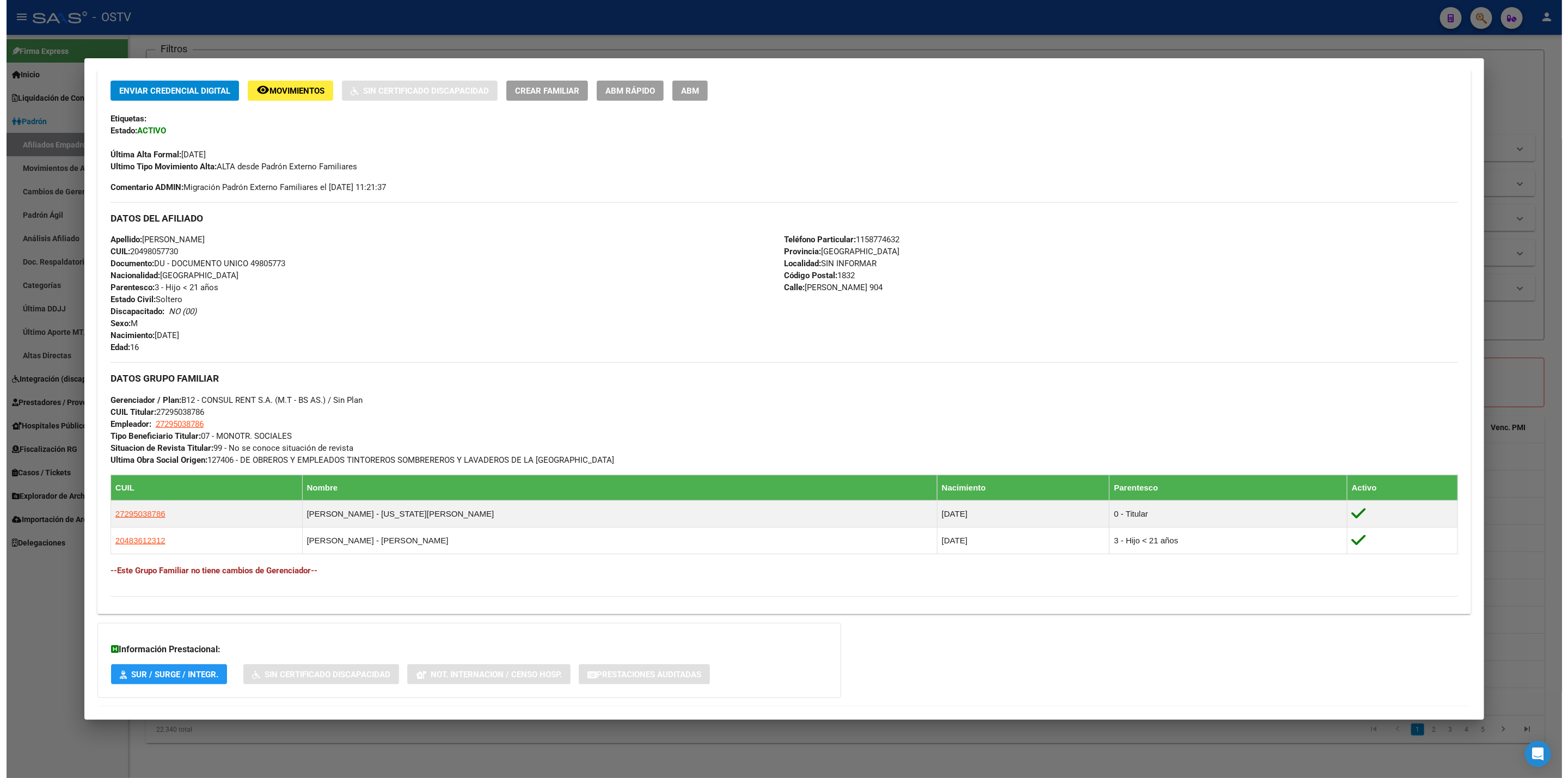
scroll to position [0, 0]
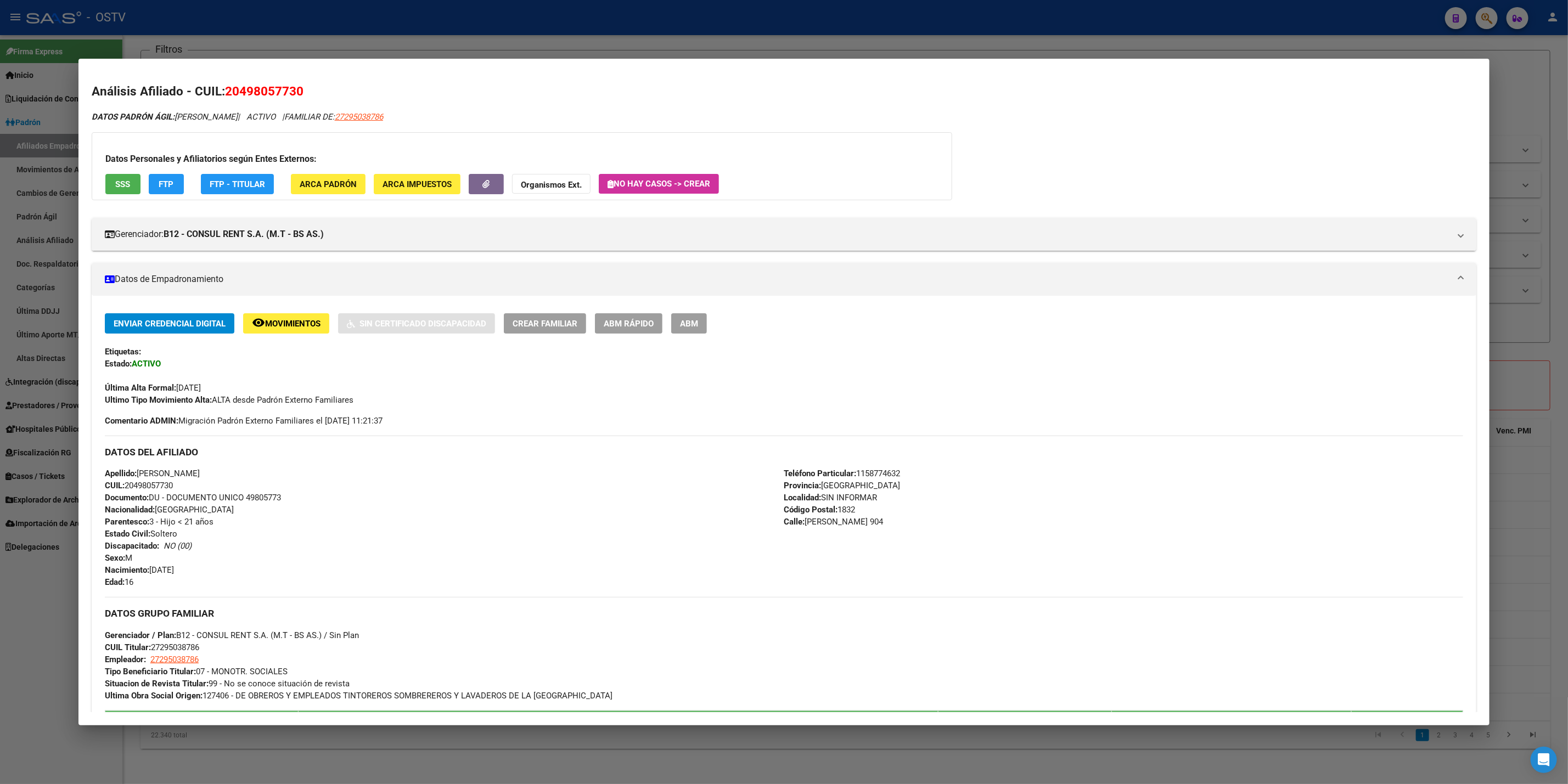
drag, startPoint x: 0, startPoint y: 433, endPoint x: 21, endPoint y: 310, distance: 124.8
click at [0, 435] on div at bounding box center [784, 392] width 1568 height 784
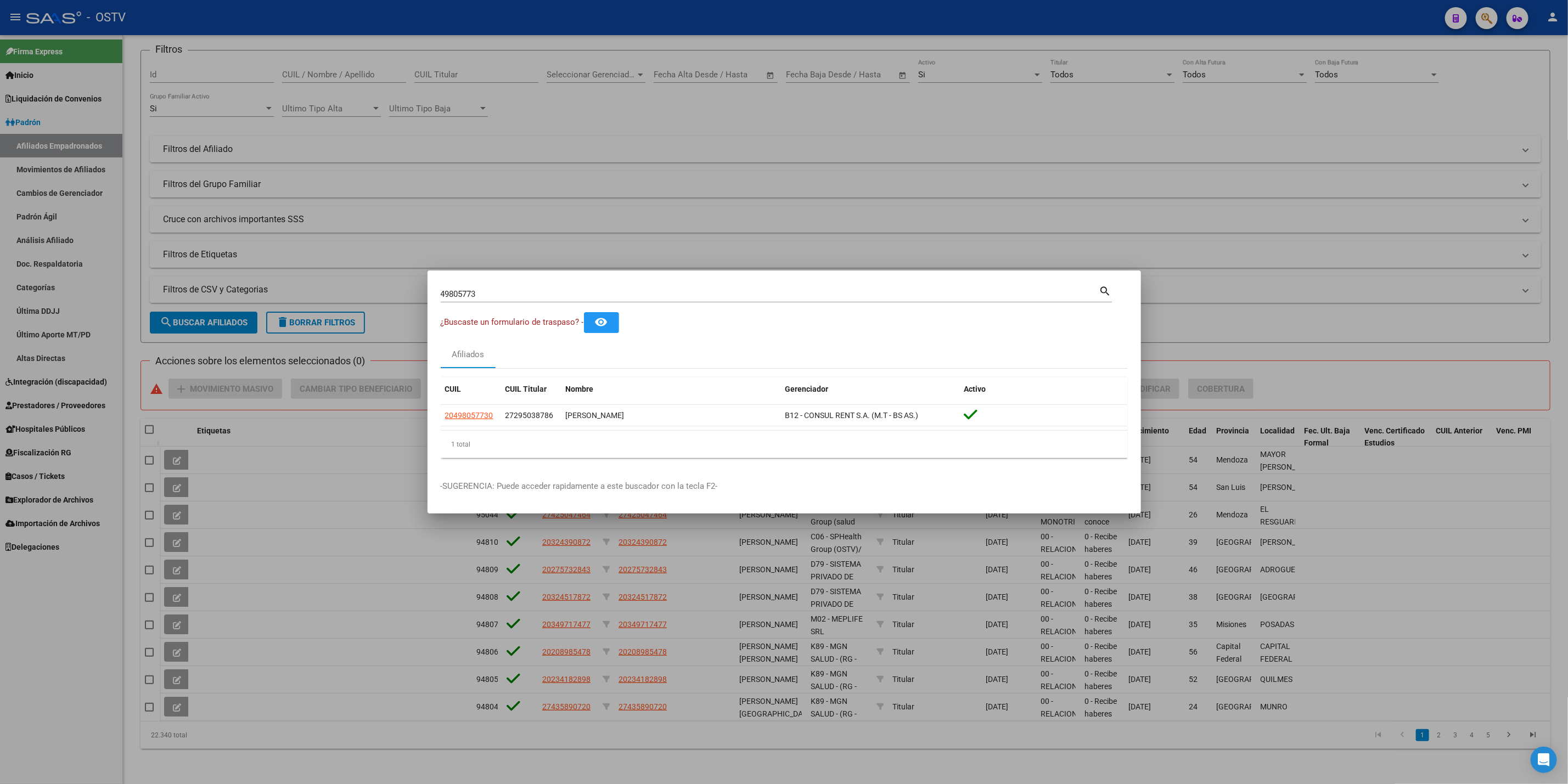
click at [74, 364] on div at bounding box center [784, 392] width 1568 height 784
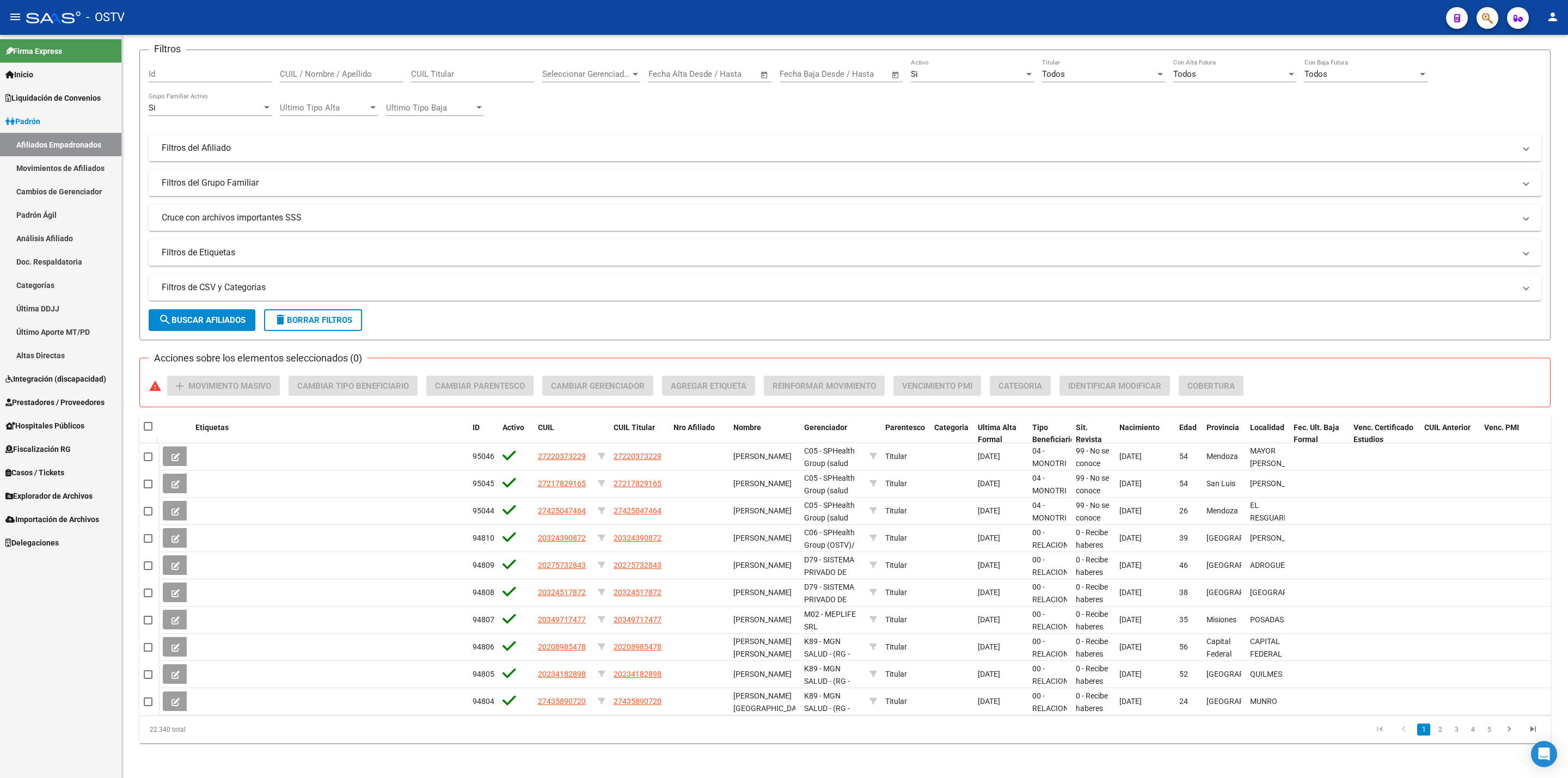
click at [64, 427] on span "Hospitales Públicos" at bounding box center [45, 425] width 79 height 12
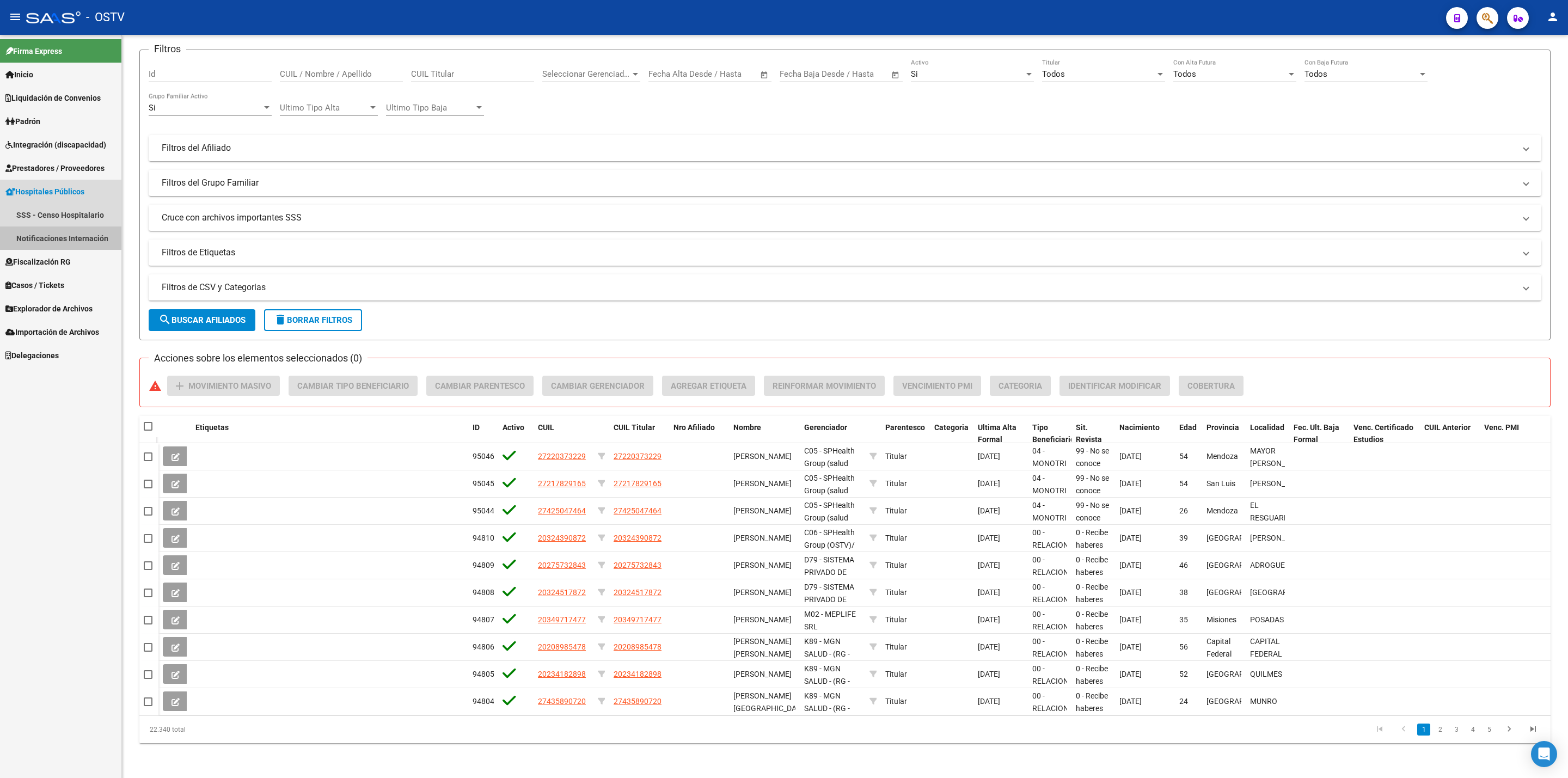
click at [72, 232] on link "Notificaciones Internación" at bounding box center [60, 238] width 121 height 24
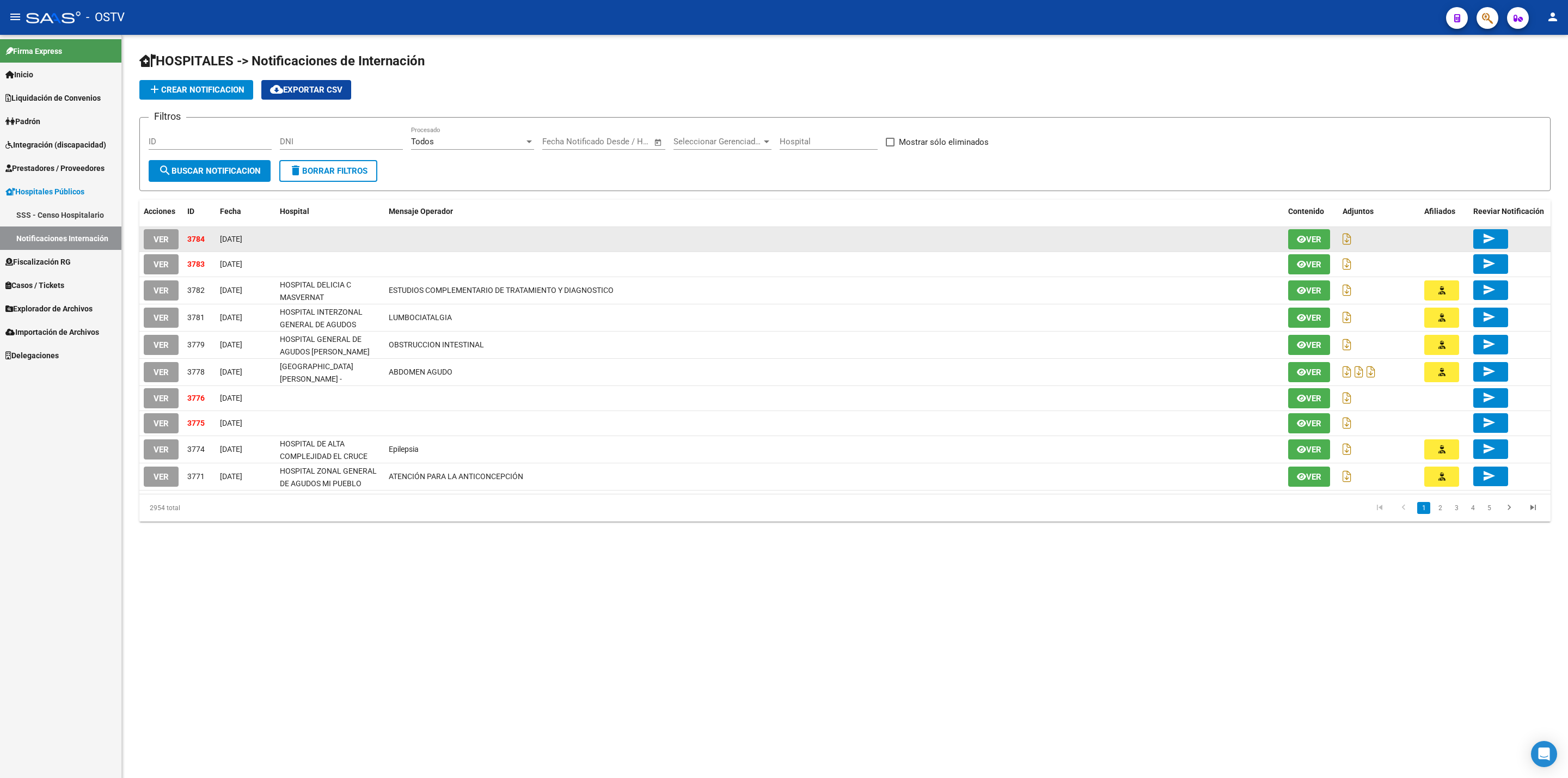
click at [170, 237] on button "VER" at bounding box center [161, 239] width 35 height 20
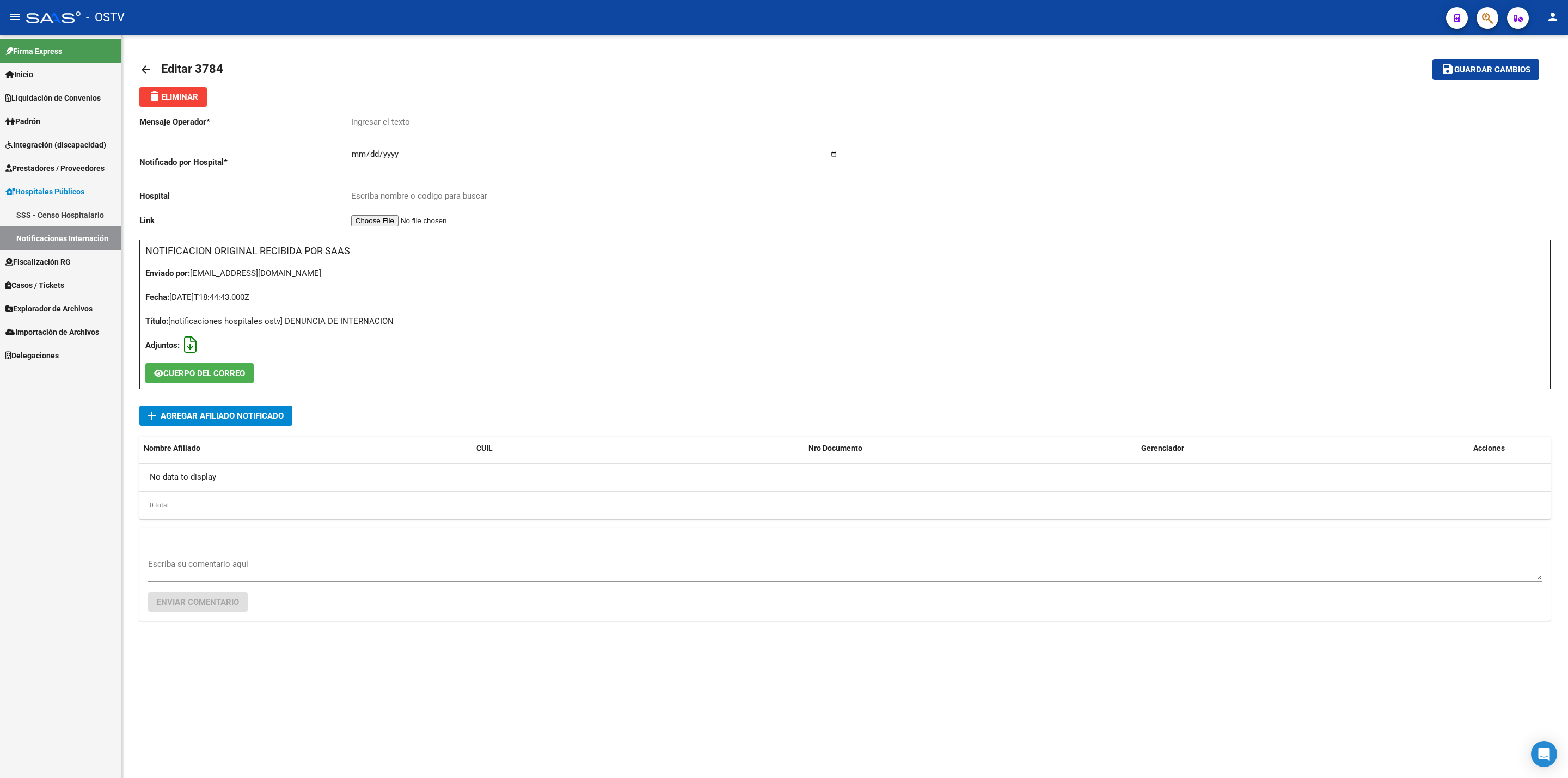
click at [189, 345] on icon at bounding box center [190, 345] width 13 height 1
click at [275, 409] on span "add Agregar Afiliado Notificado" at bounding box center [216, 416] width 136 height 20
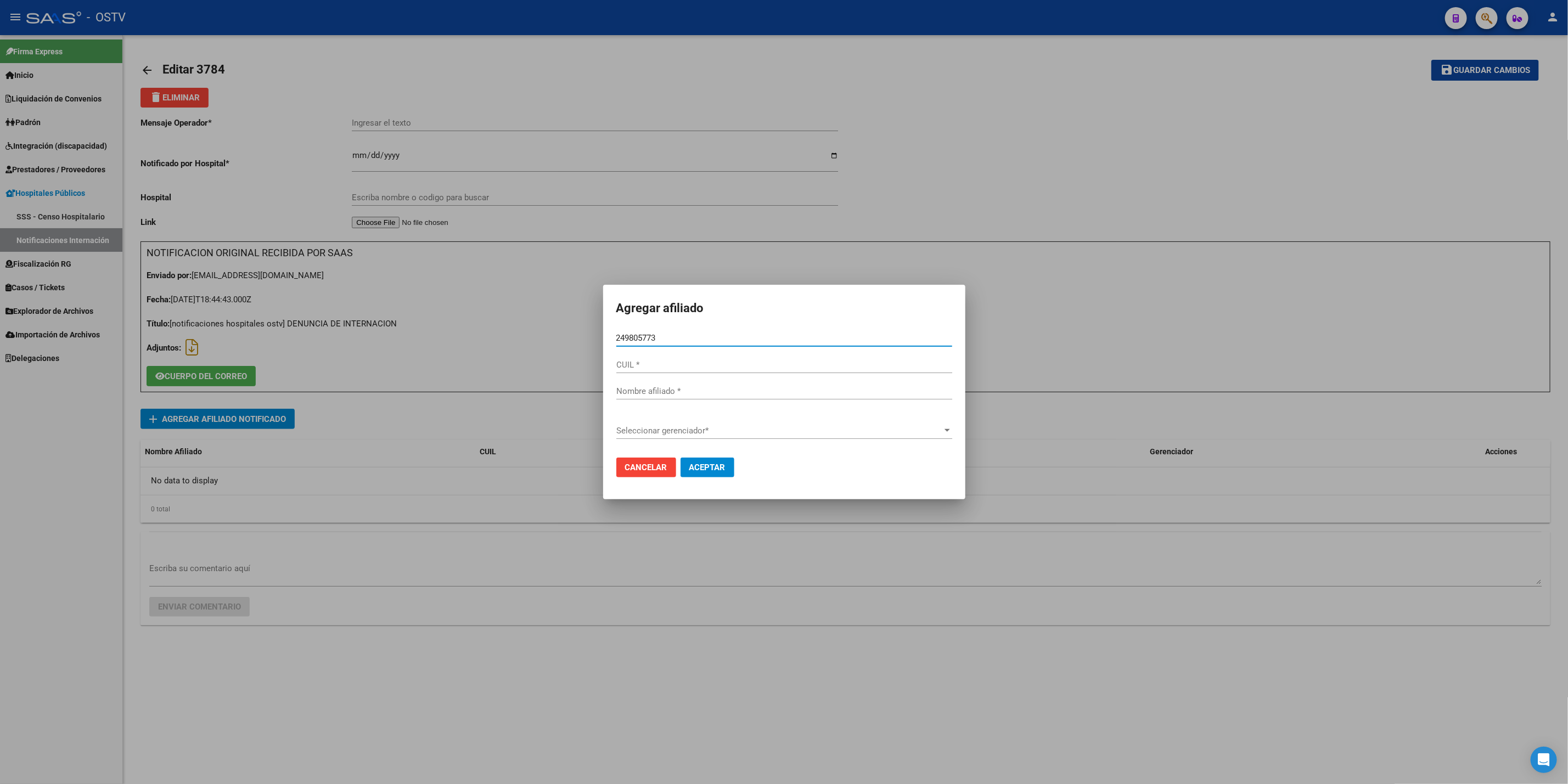
type input "49805773"
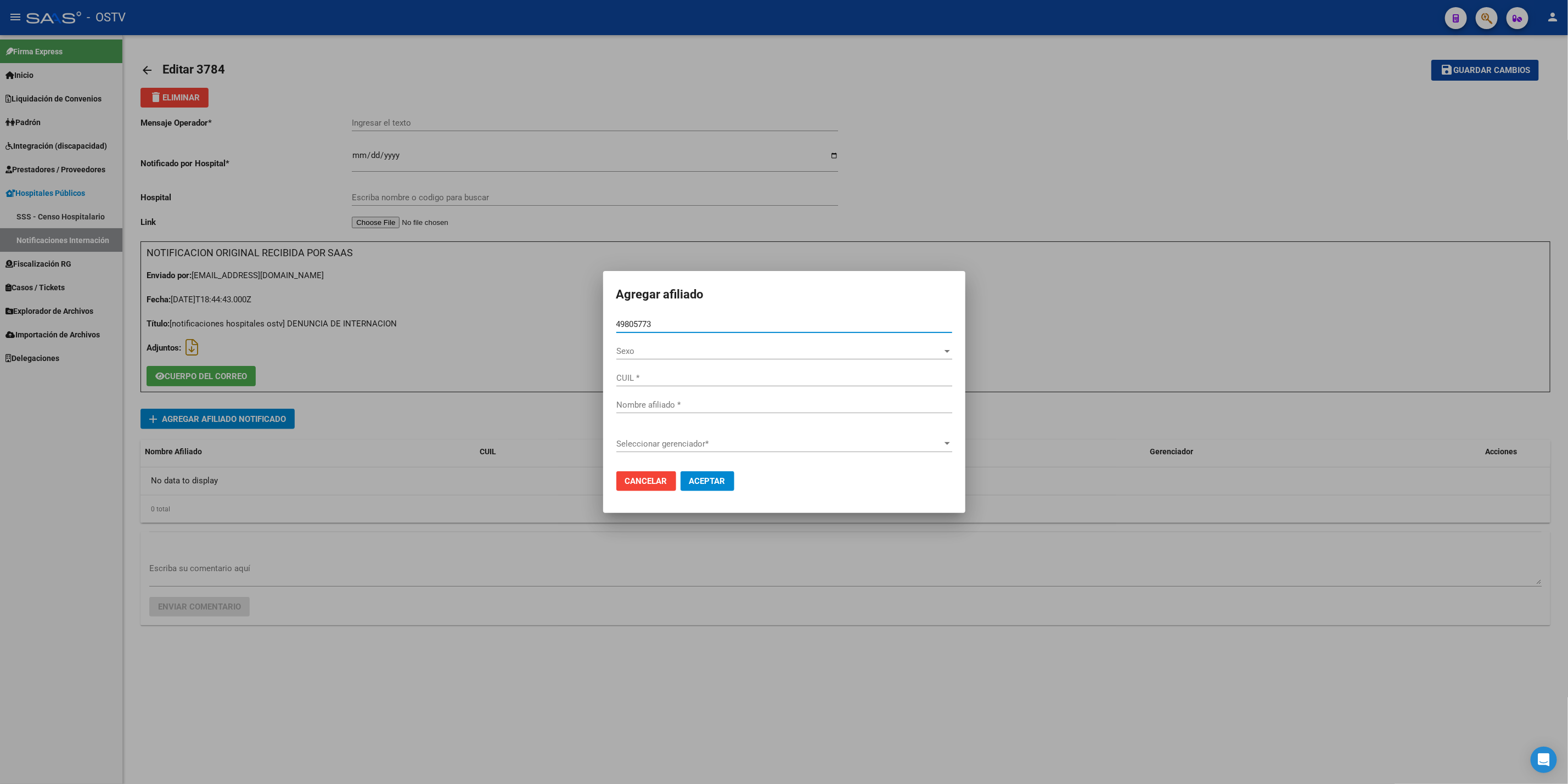
type input "20498057730"
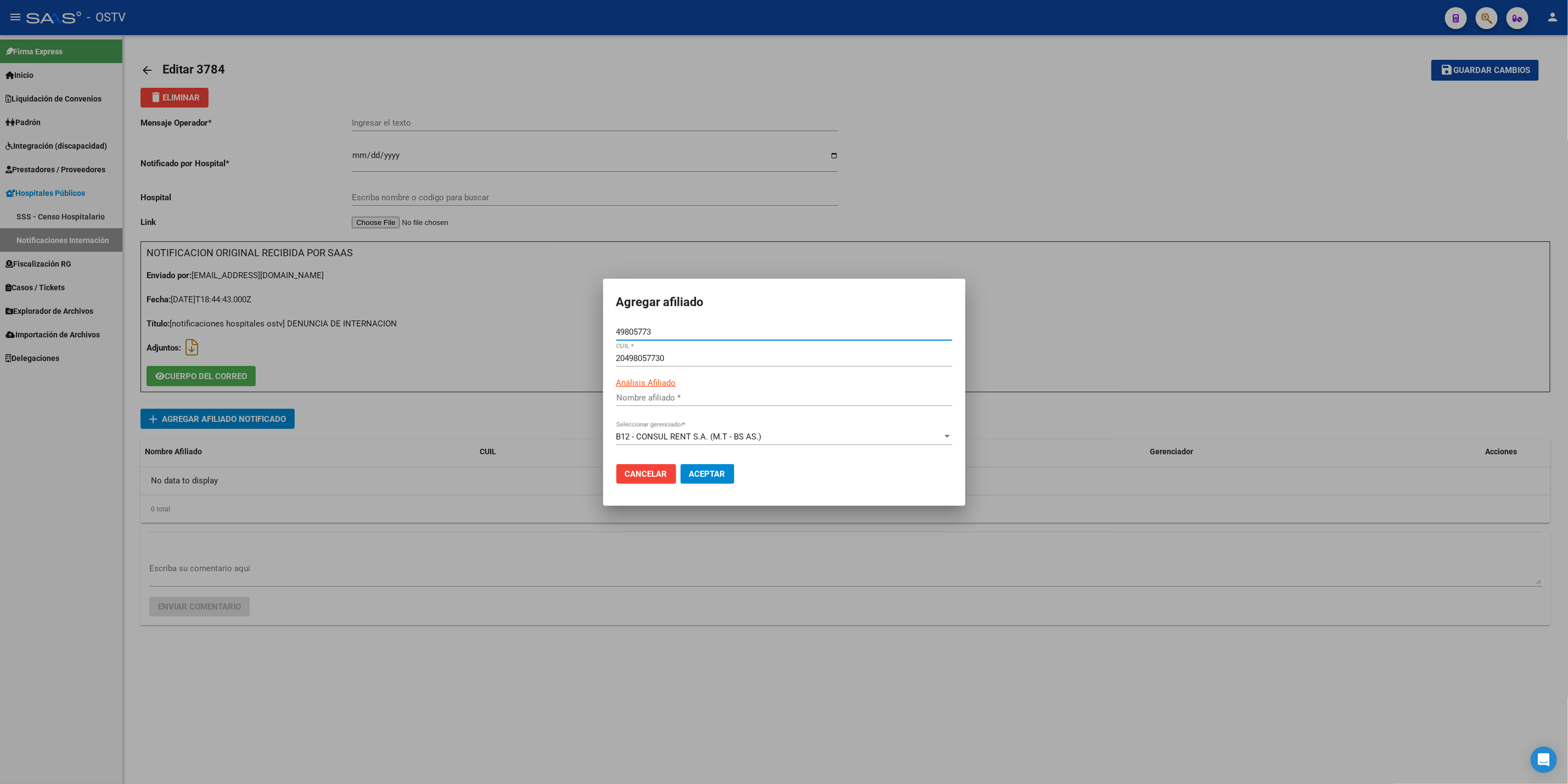
type input "MENDOZA DYLAN ALEXIS"
type input "49805773"
click at [723, 470] on span "Aceptar" at bounding box center [706, 473] width 36 height 10
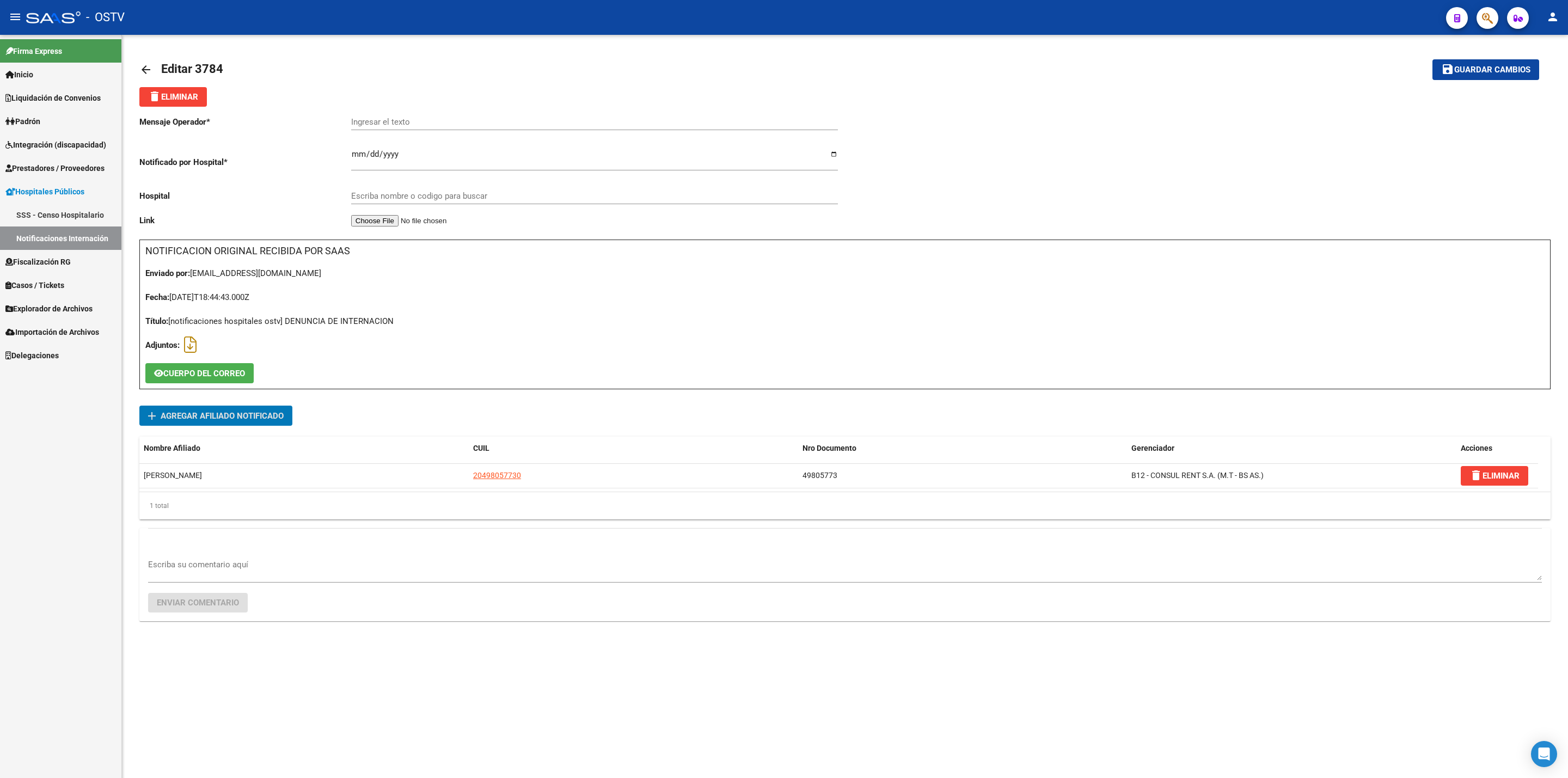
click at [357, 123] on input "Ingresar el texto" at bounding box center [594, 122] width 487 height 10
type input "herida de arma de fuego"
